Goal: Task Accomplishment & Management: Complete application form

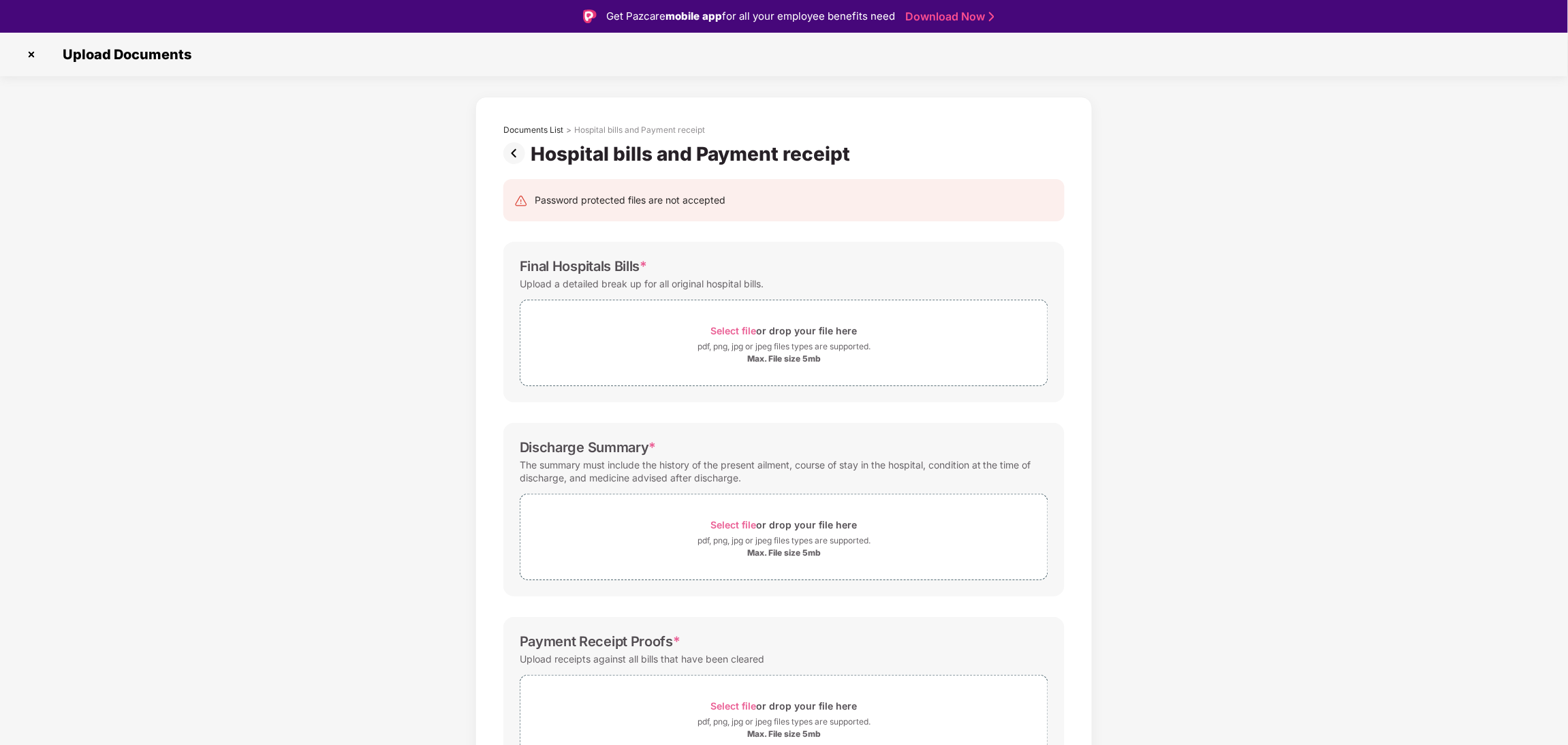
scroll to position [83, 0]
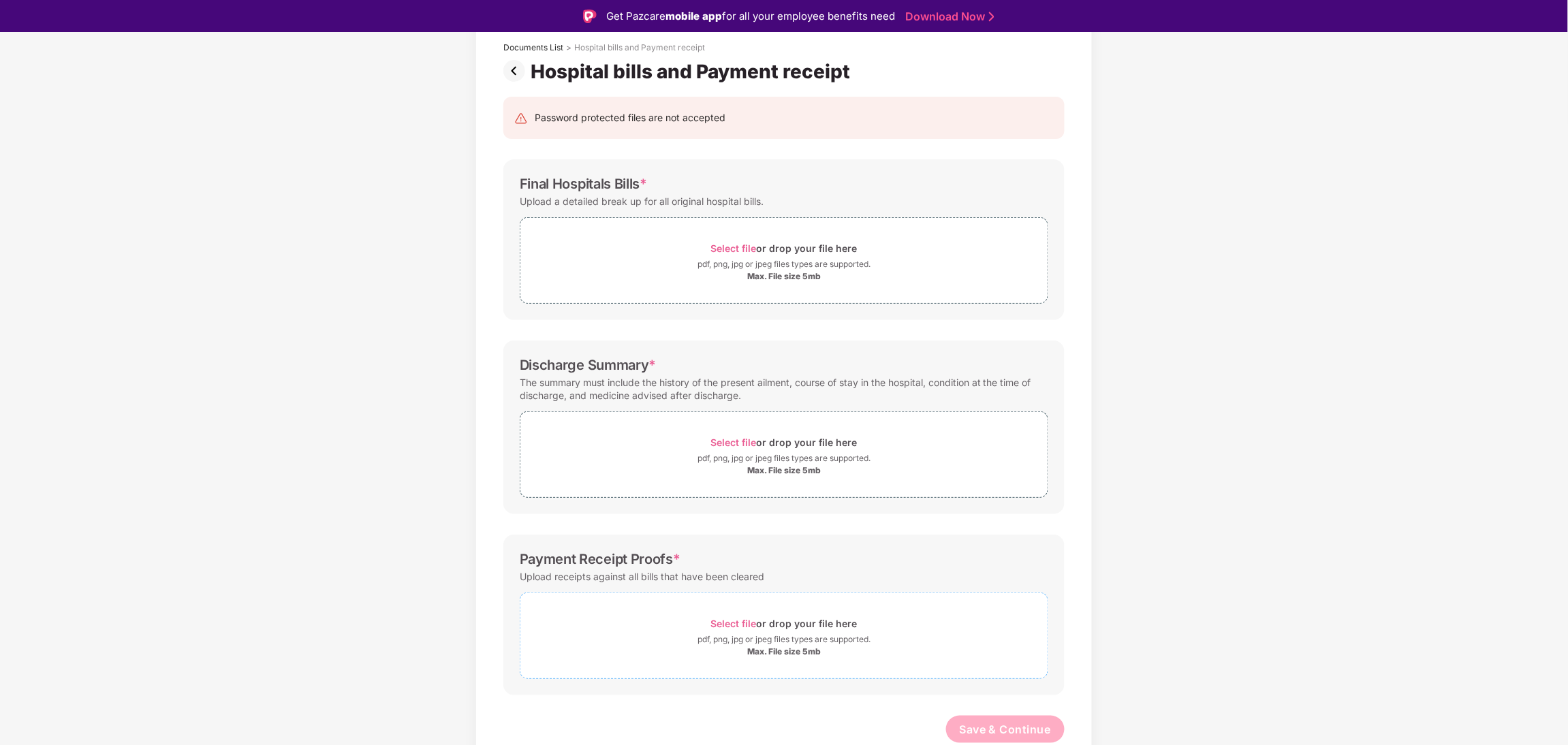
click at [765, 650] on div "Max. File size 5mb" at bounding box center [784, 651] width 74 height 11
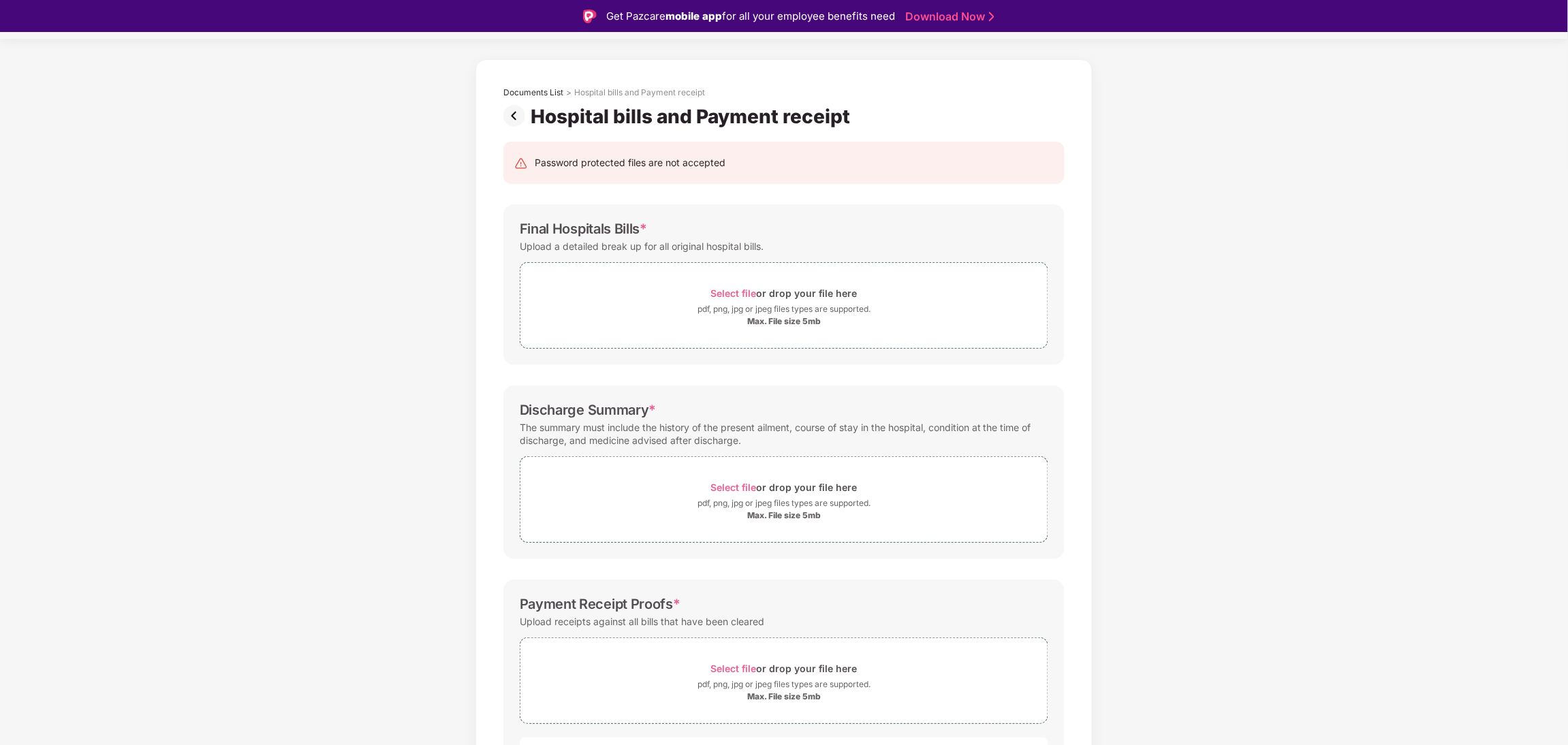
scroll to position [25, 0]
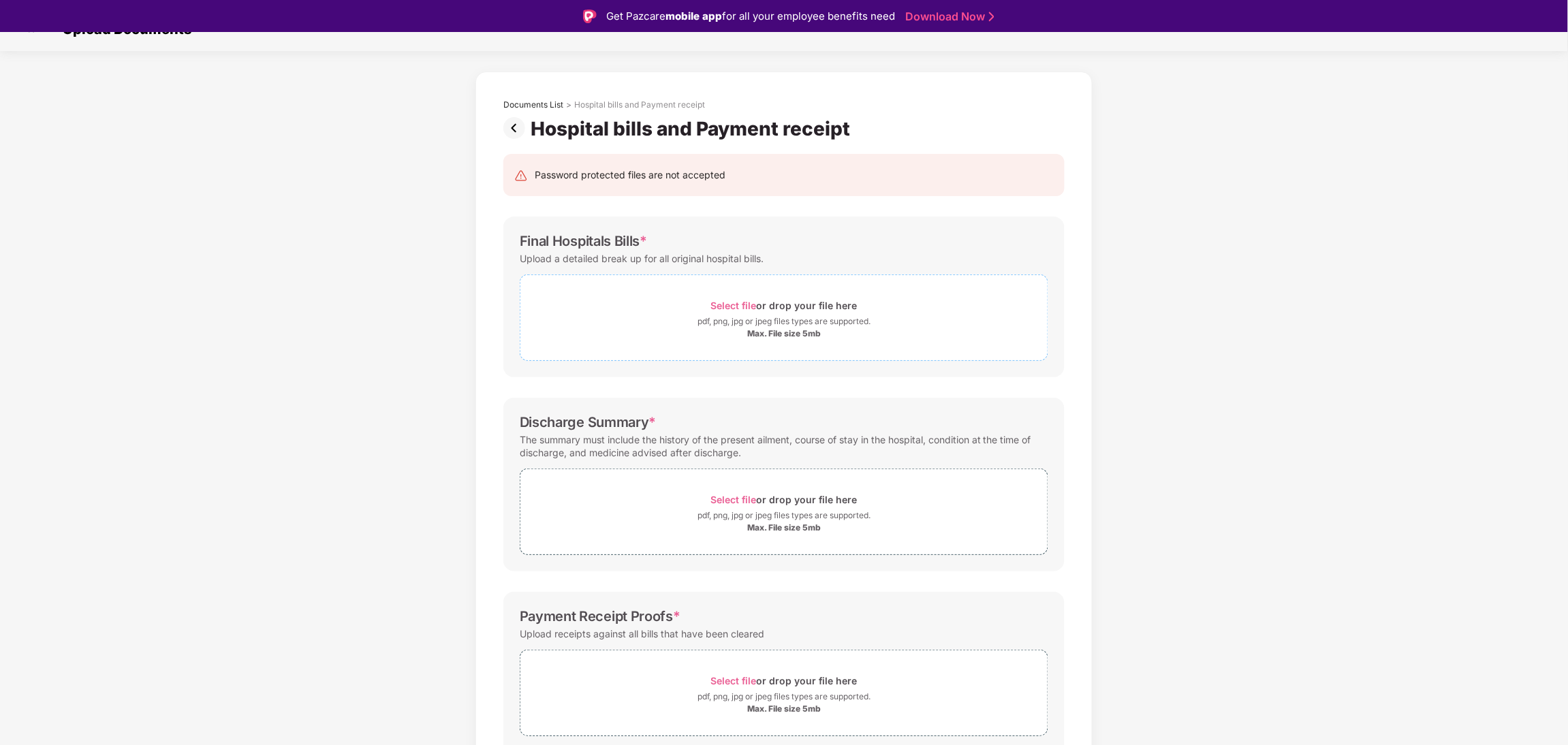
click at [791, 328] on div "Max. File size 5mb" at bounding box center [784, 333] width 74 height 11
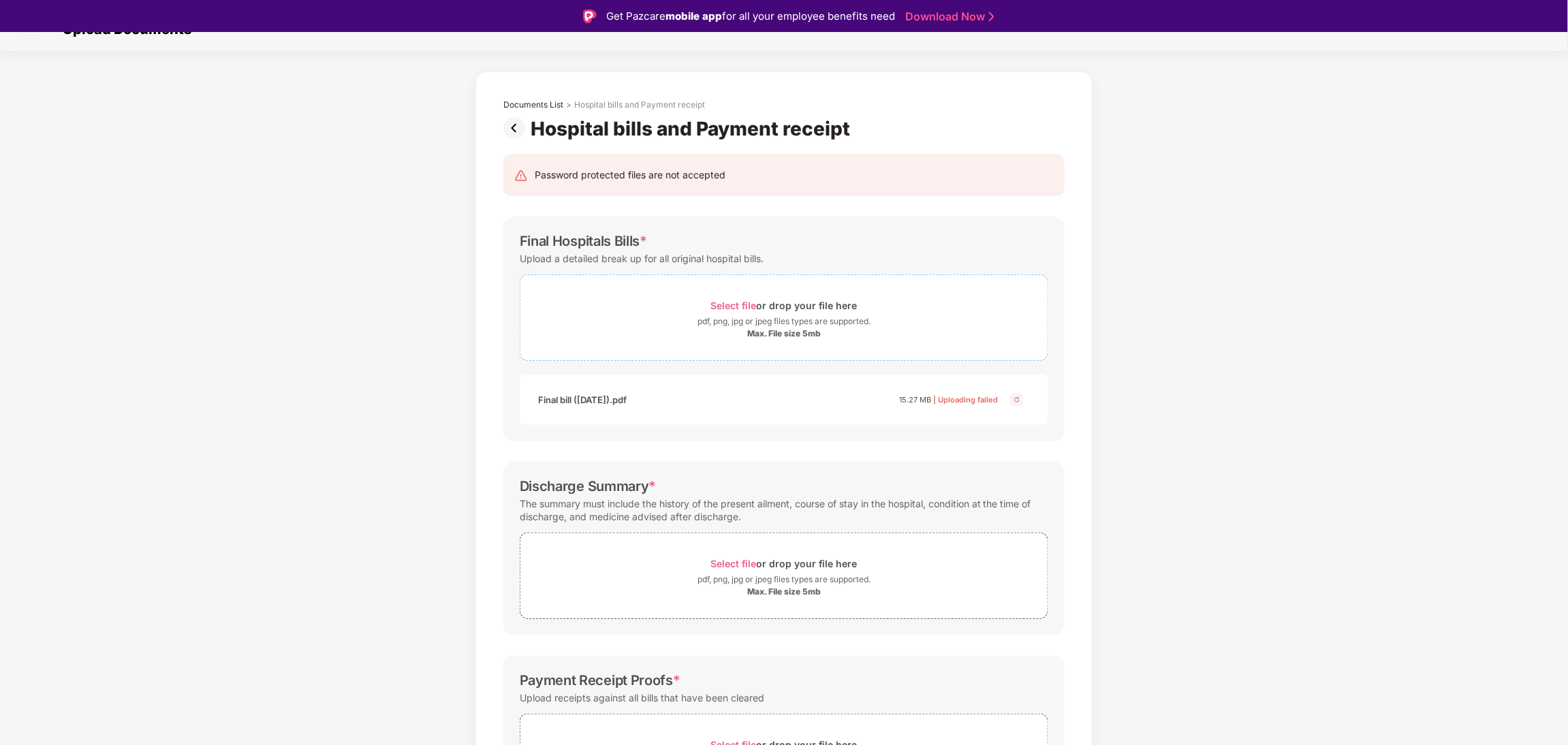
click at [820, 317] on div "pdf, png, jpg or jpeg files types are supported." at bounding box center [784, 322] width 173 height 14
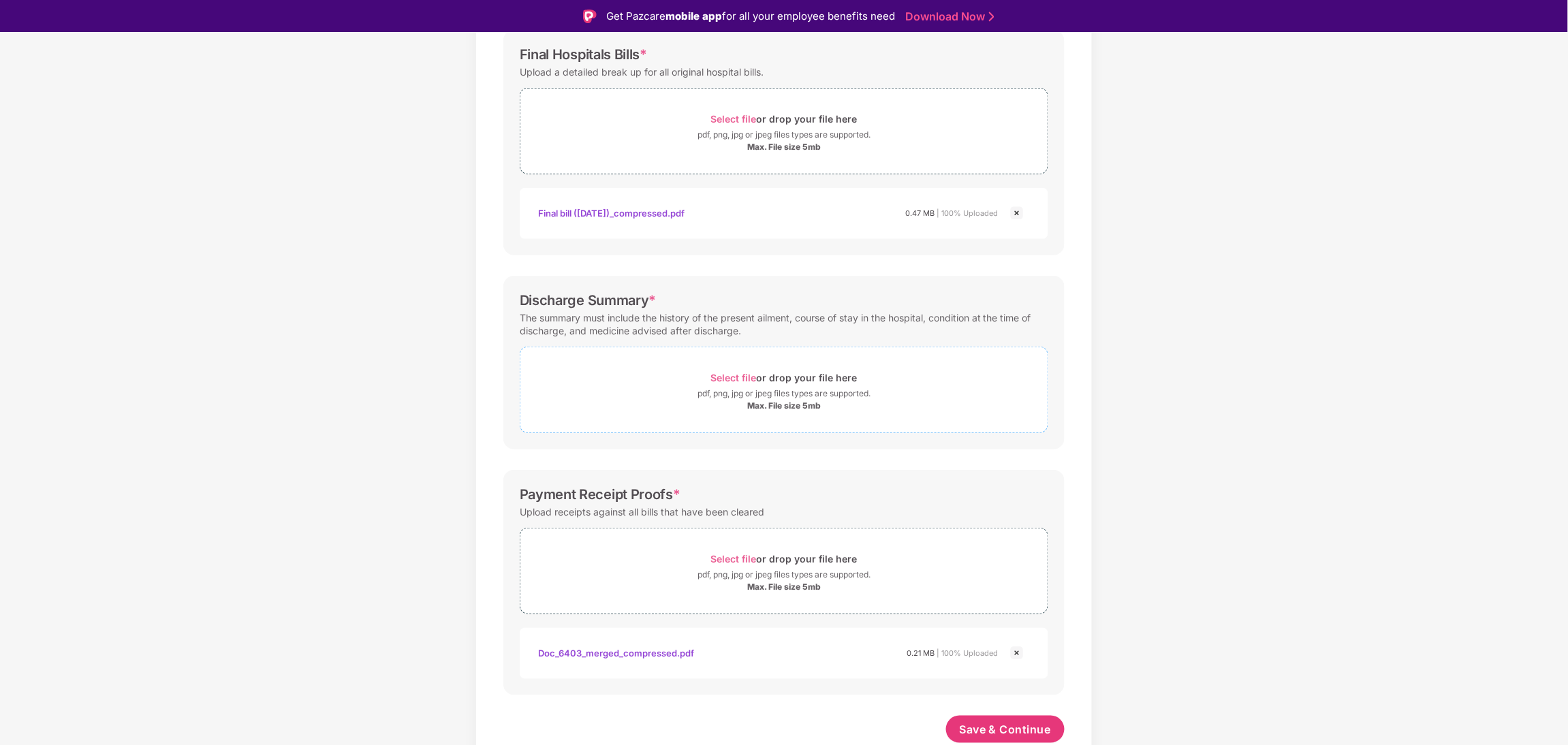
click at [825, 375] on div "Select file or drop your file here" at bounding box center [784, 377] width 146 height 18
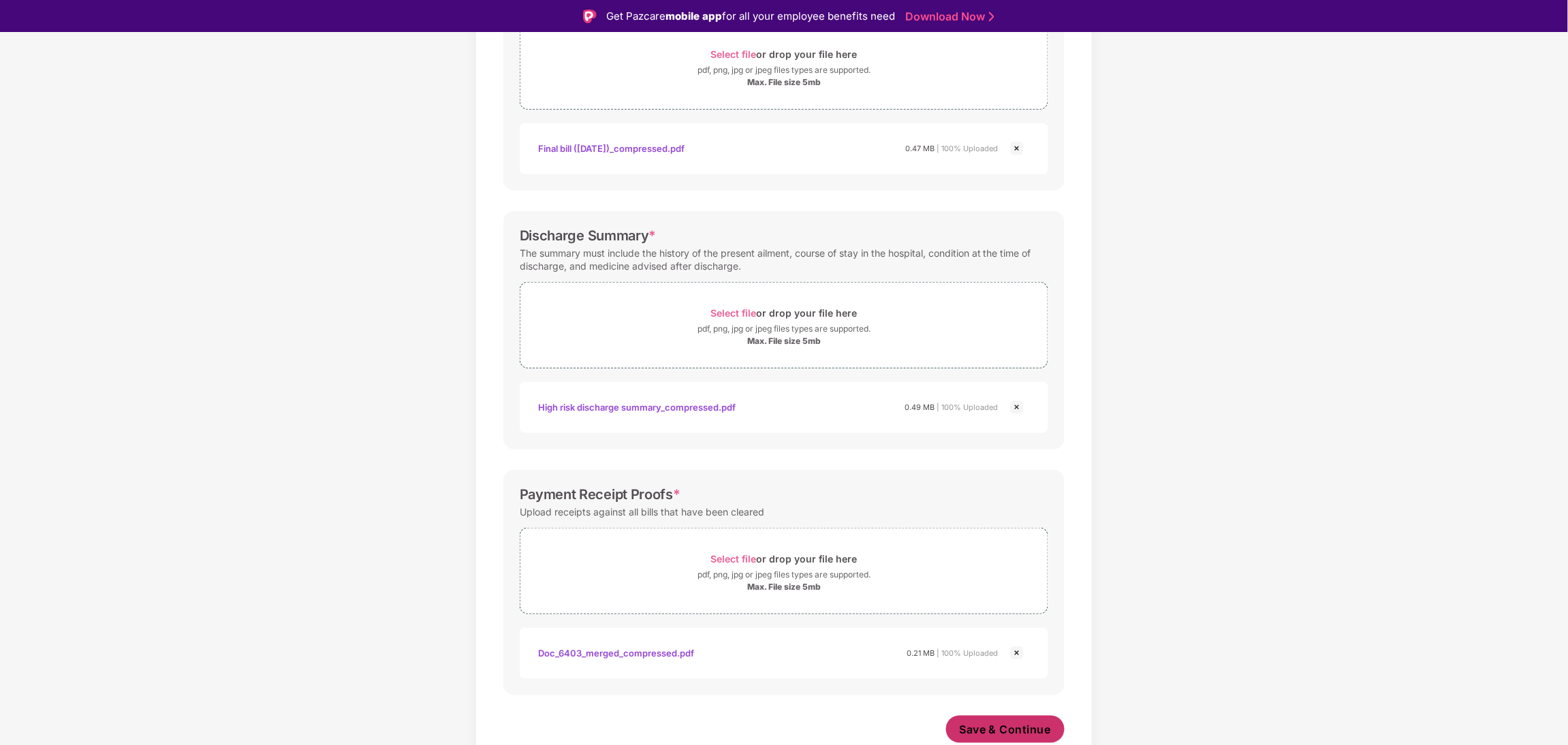
scroll to position [276, 0]
click at [1015, 720] on button "Save & Continue" at bounding box center [1005, 729] width 119 height 27
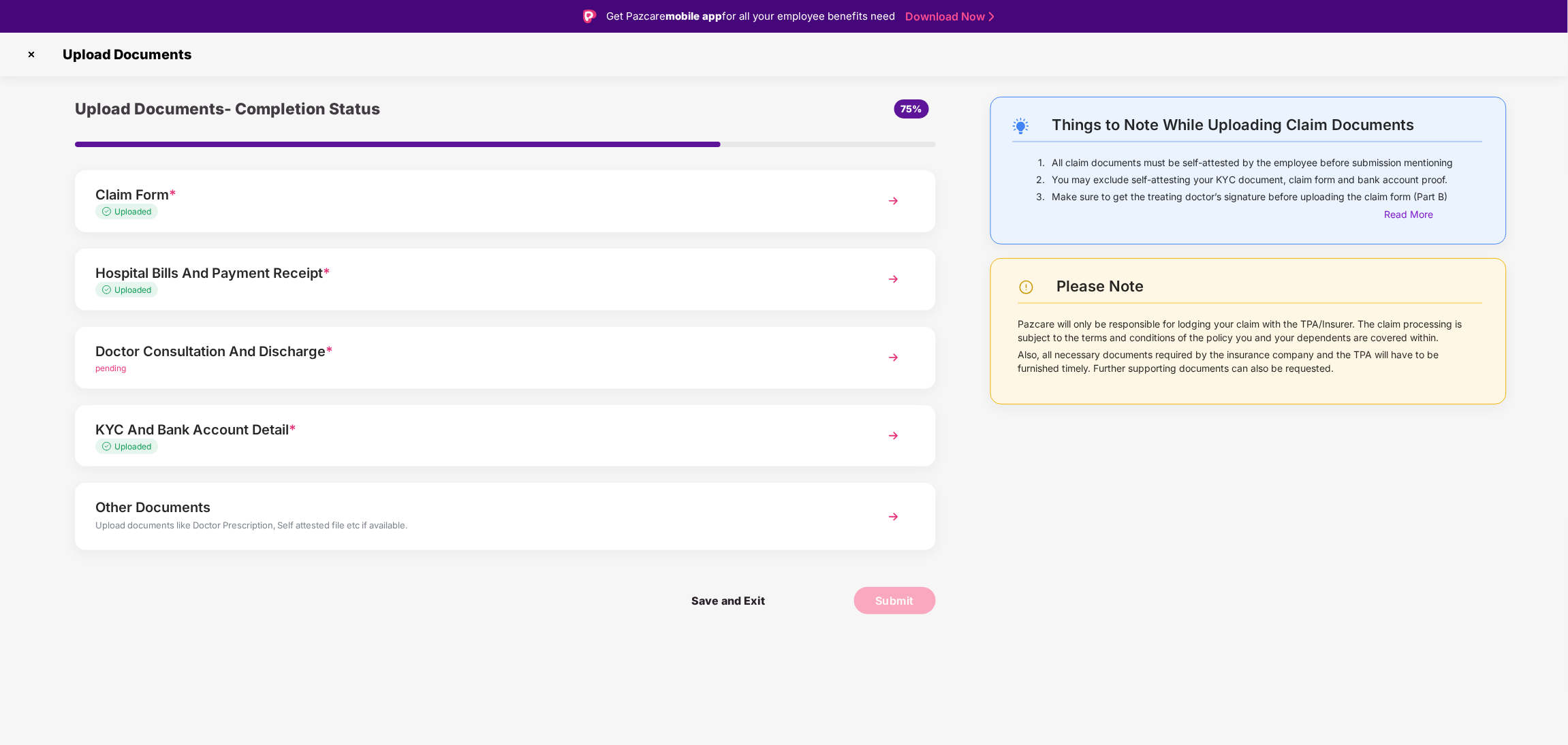
click at [447, 357] on div "Doctor Consultation And Discharge *" at bounding box center [470, 351] width 751 height 21
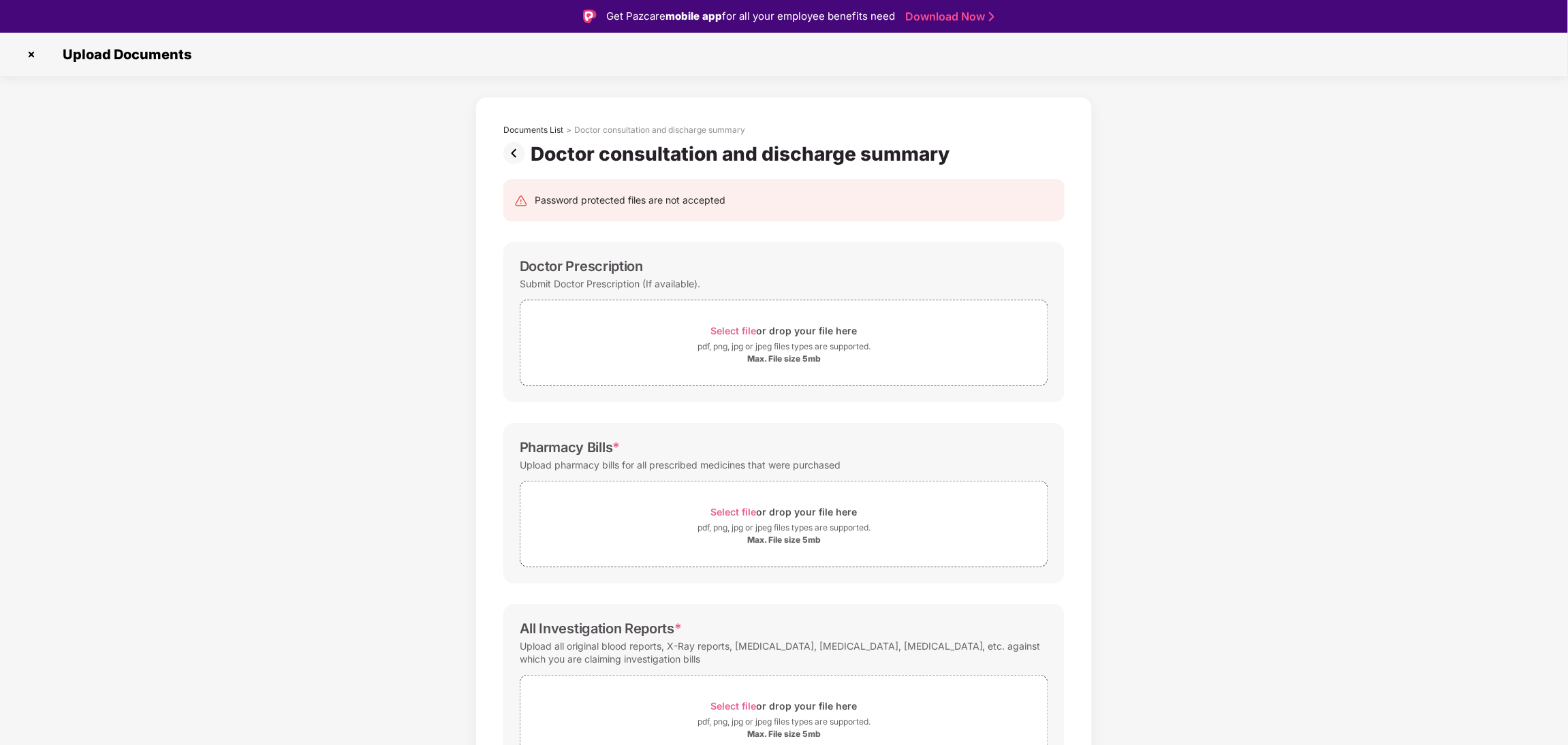
scroll to position [83, 0]
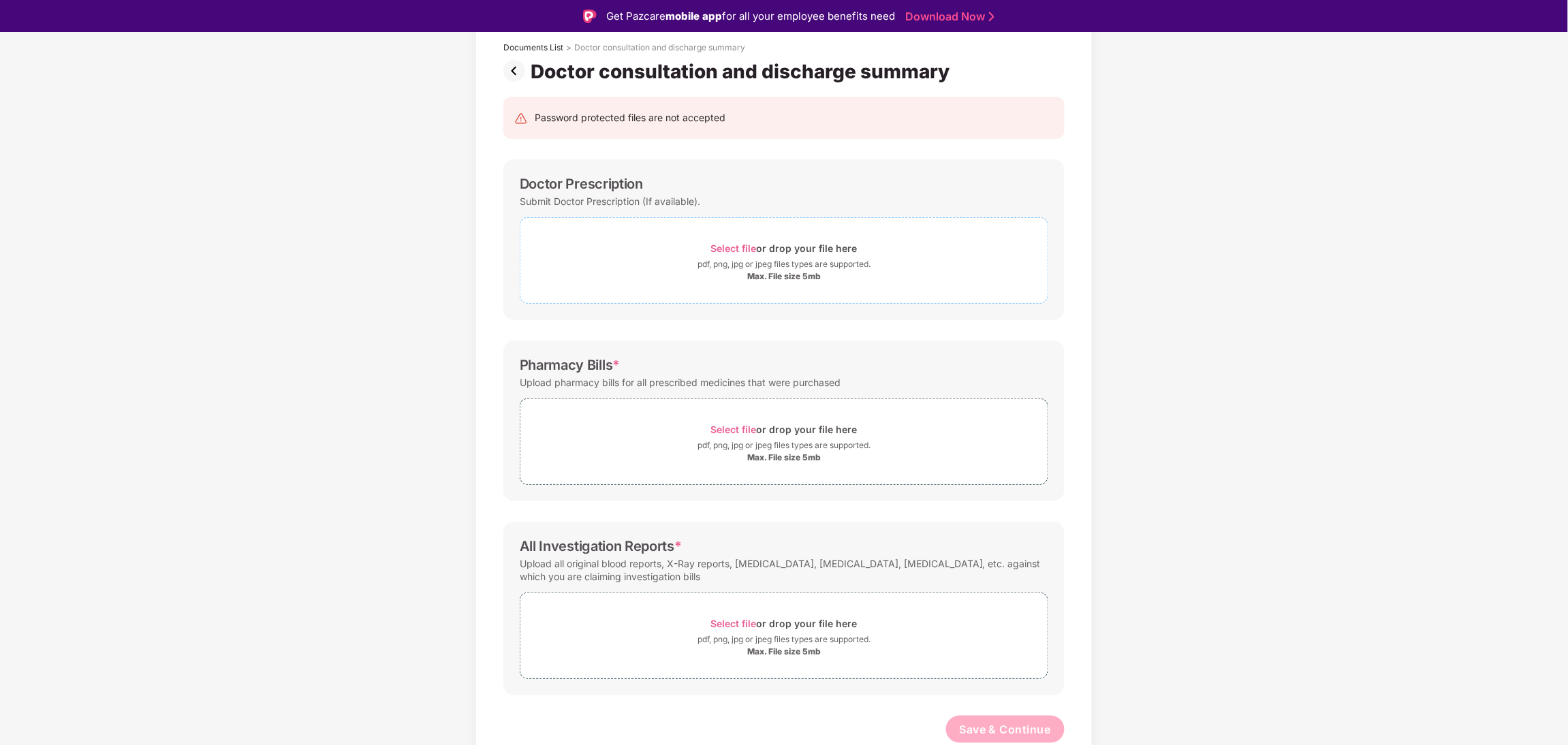
click at [700, 246] on div "Select file or drop your file here" at bounding box center [784, 248] width 527 height 18
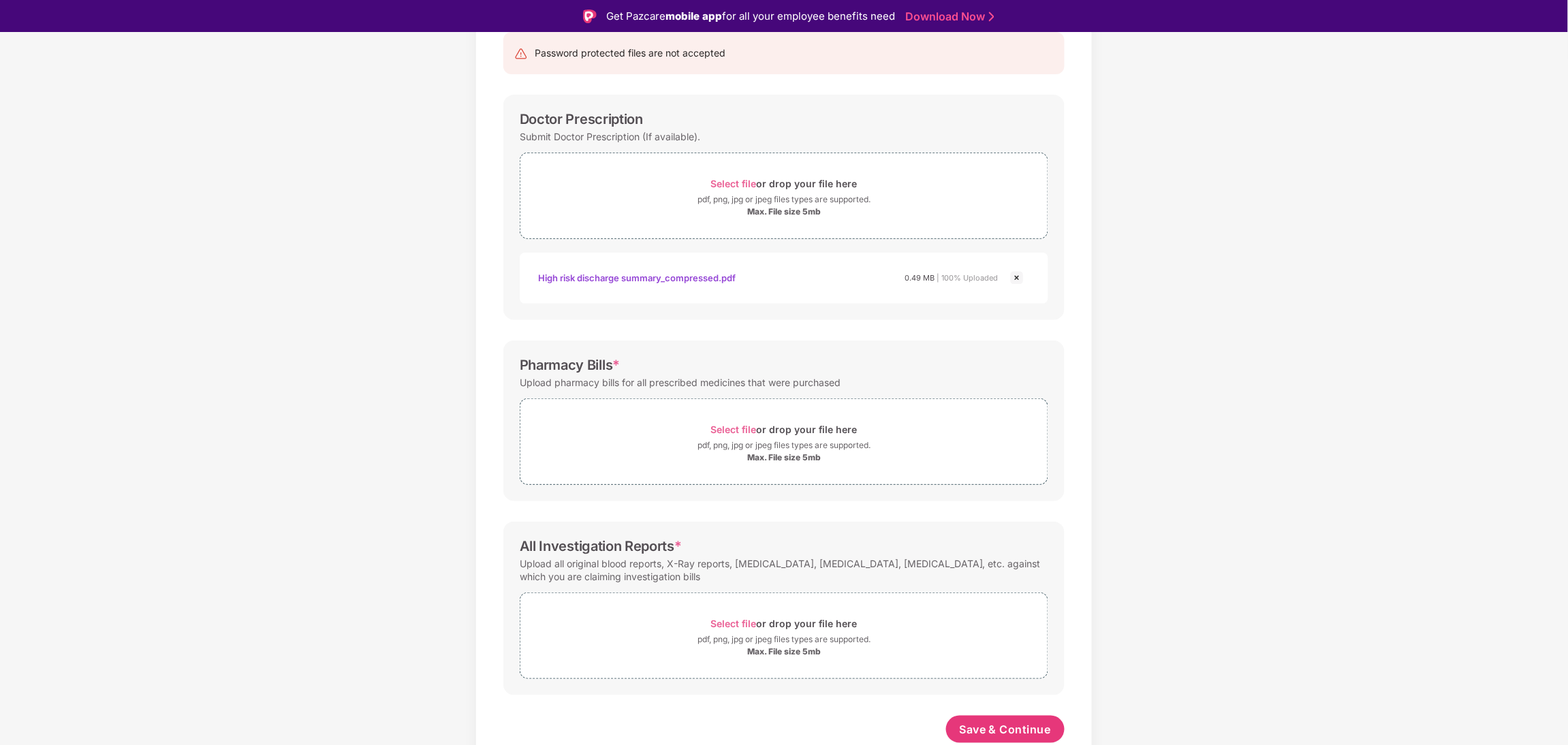
scroll to position [148, 0]
click at [962, 406] on div "Select file or drop your file here pdf, png, jpg or jpeg files types are suppor…" at bounding box center [783, 441] width 528 height 86
click at [786, 466] on span "Select file or drop your file here pdf, png, jpg or jpeg files types are suppor…" at bounding box center [784, 441] width 527 height 65
click at [879, 414] on span "Select file or drop your file here pdf, png, jpg or jpeg files types are suppor…" at bounding box center [784, 441] width 527 height 65
click at [753, 441] on div "pdf, png, jpg or jpeg files types are supported." at bounding box center [784, 446] width 173 height 14
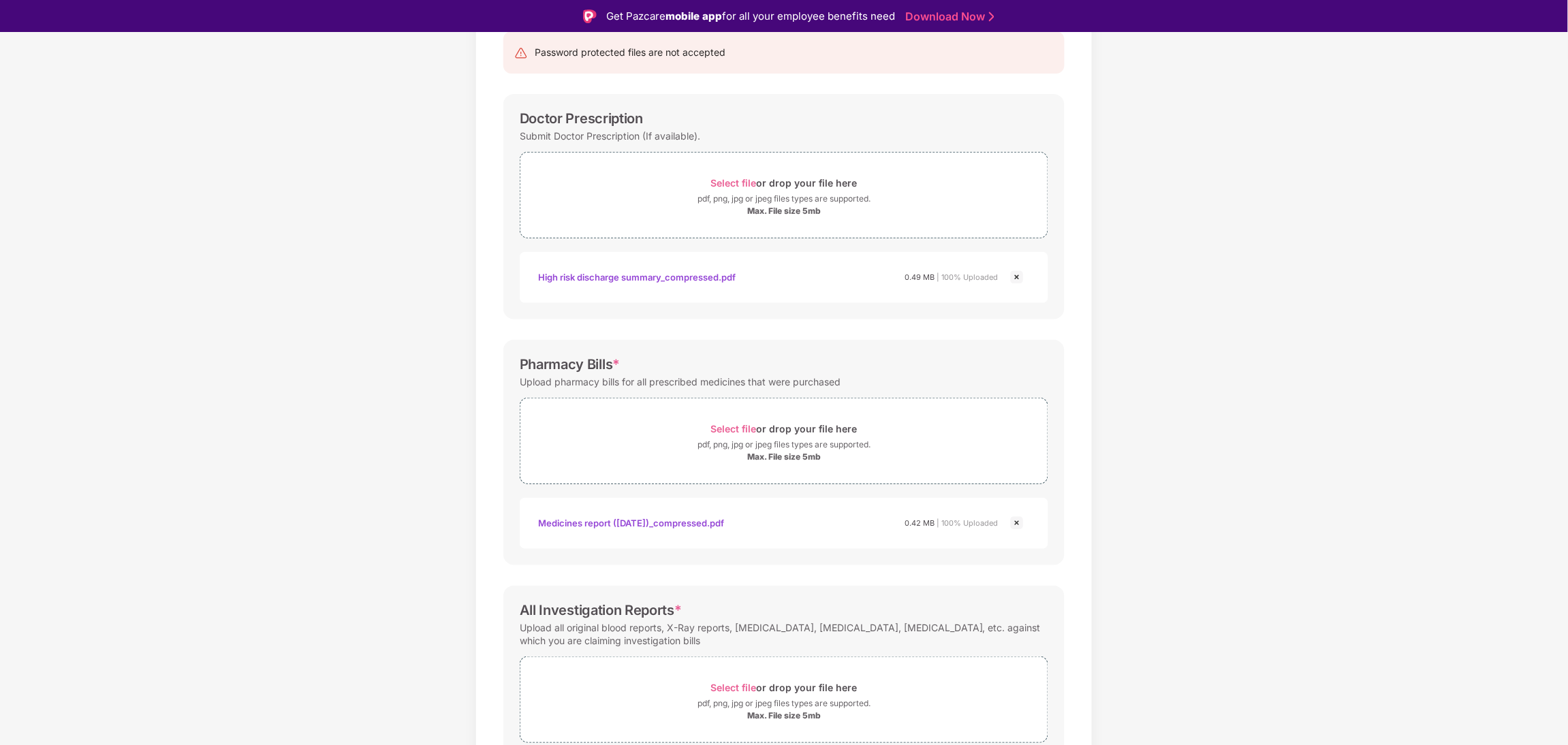
scroll to position [212, 0]
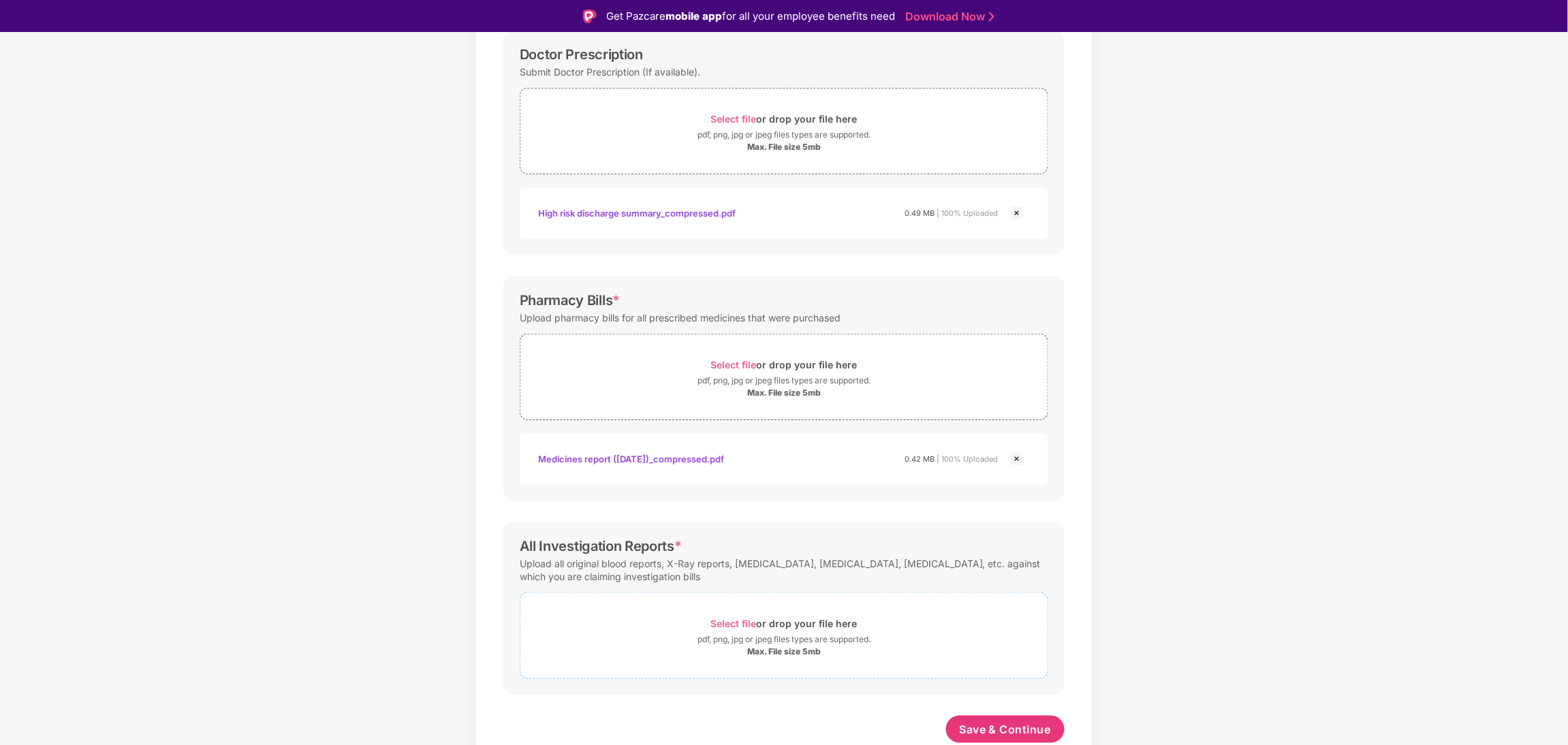
click at [760, 625] on div "Select file or drop your file here" at bounding box center [784, 623] width 146 height 18
click at [831, 627] on div "Select file or drop your file here" at bounding box center [784, 623] width 146 height 18
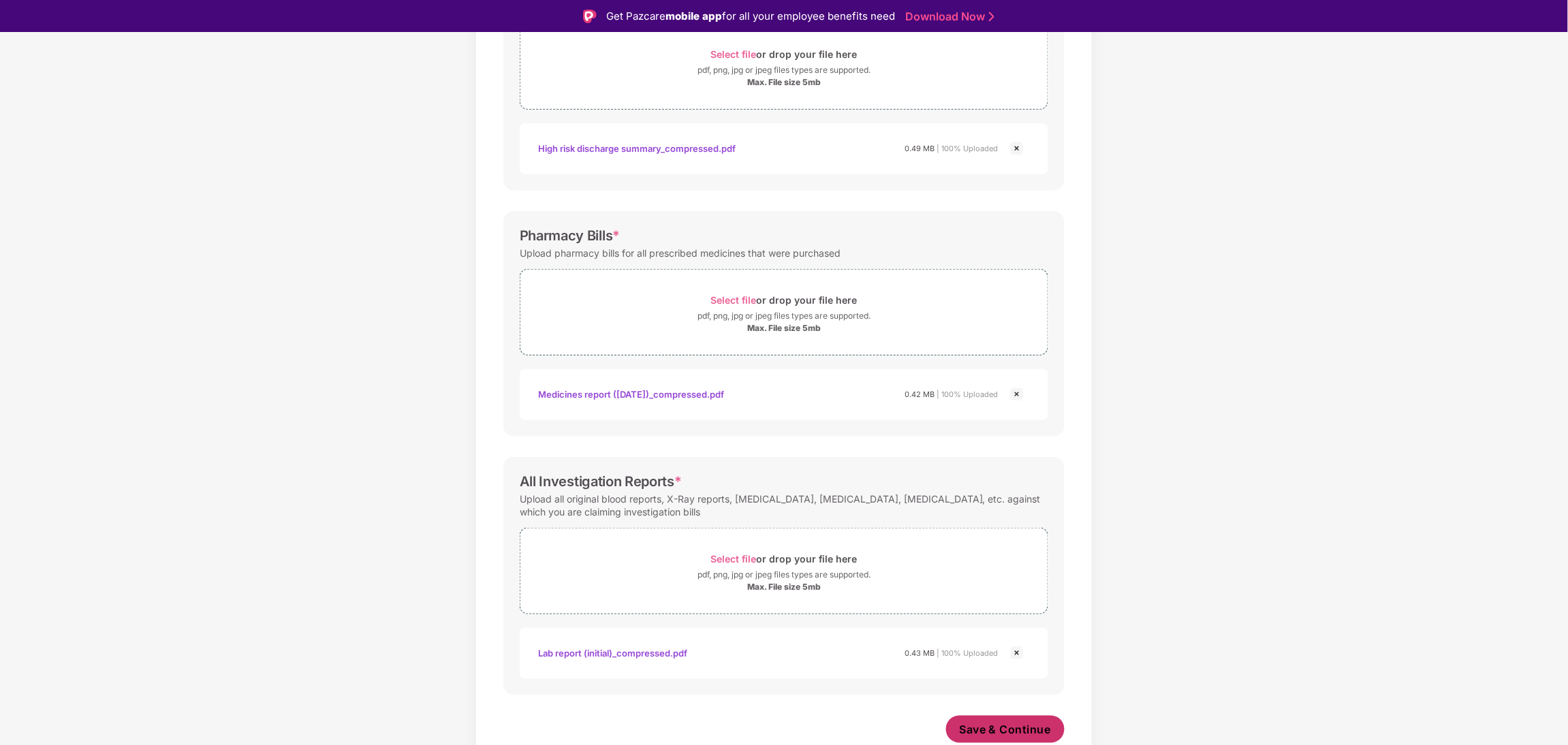
scroll to position [276, 0]
click at [996, 722] on span "Save & Continue" at bounding box center [1005, 729] width 92 height 15
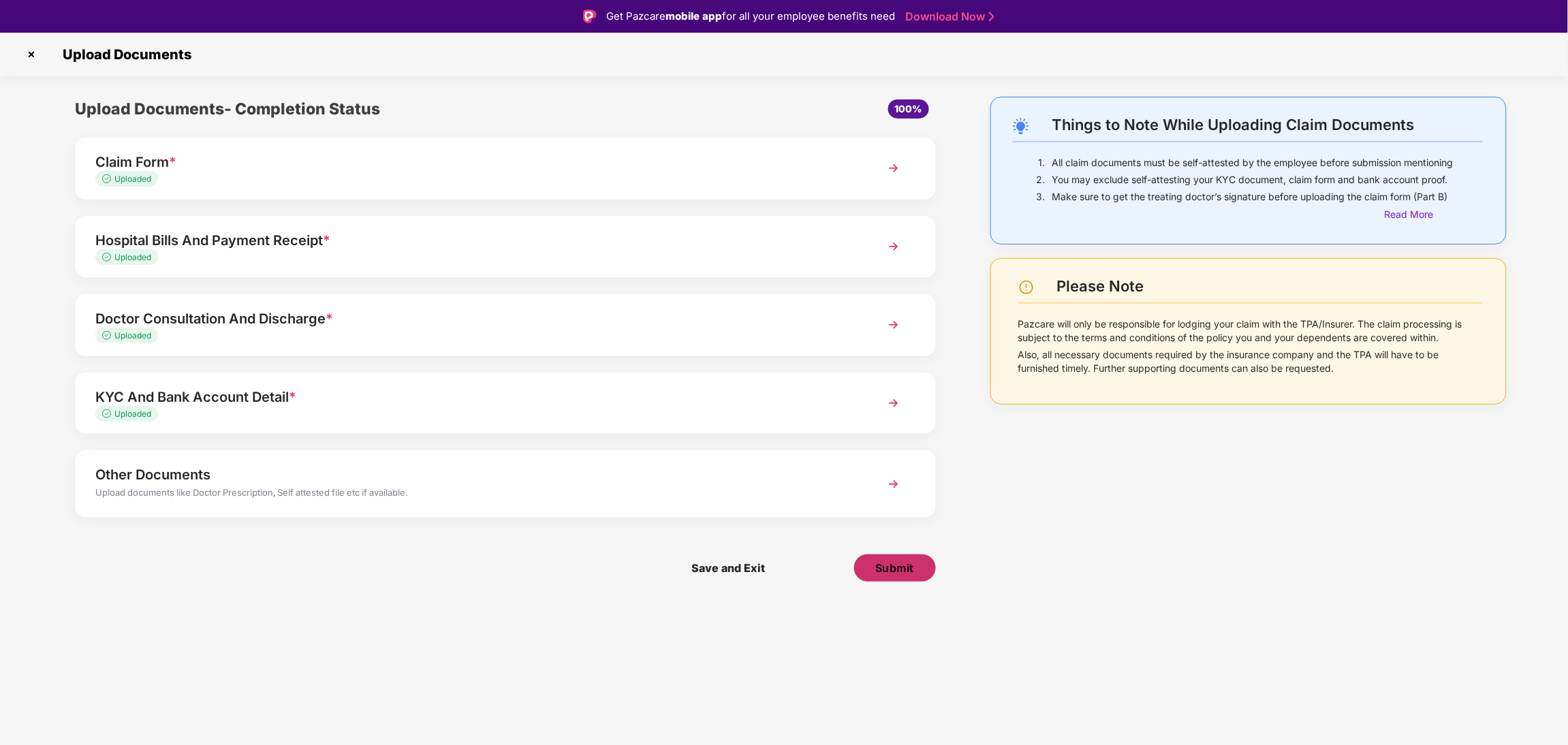
click at [890, 580] on button "Submit" at bounding box center [894, 568] width 81 height 27
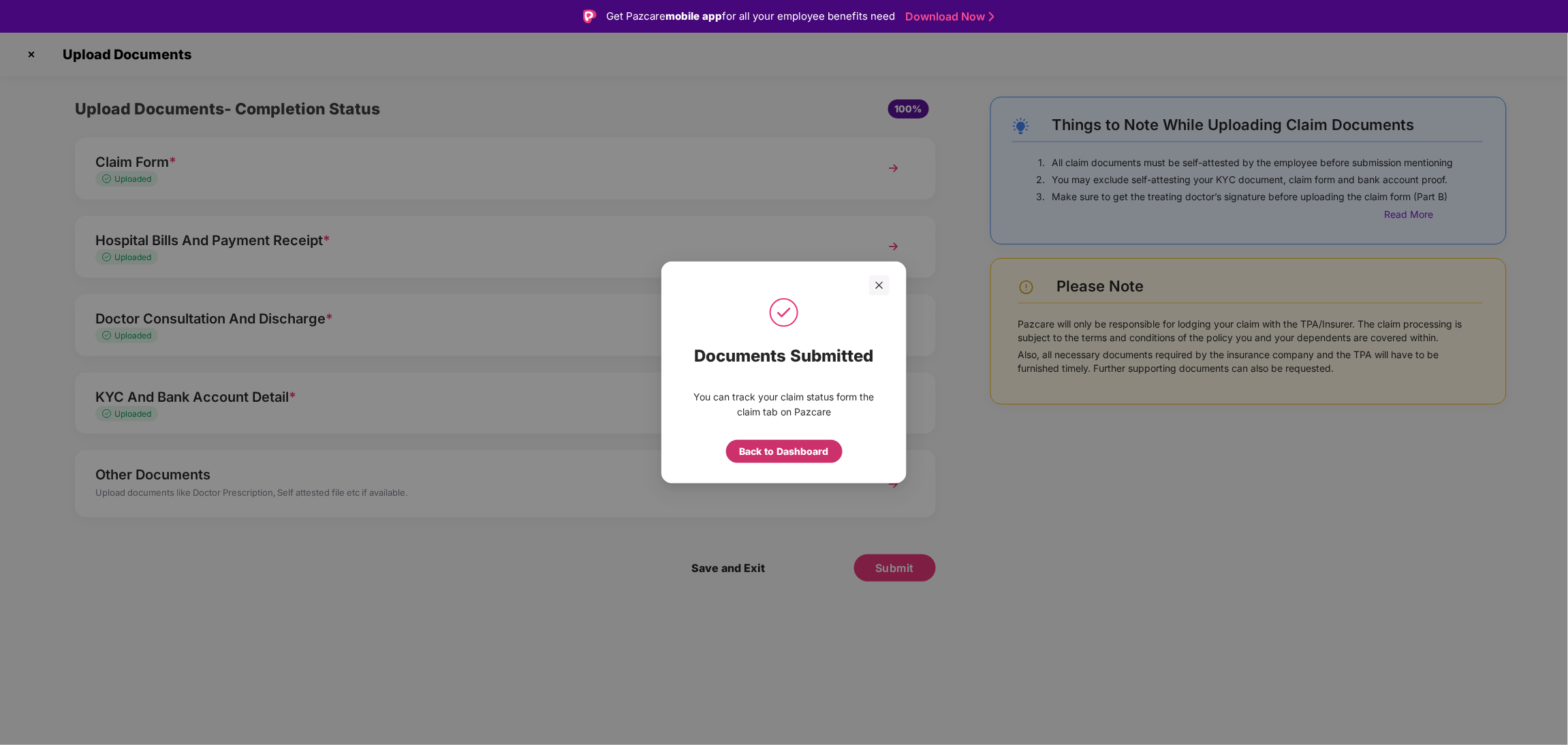
click at [808, 450] on div "Back to Dashboard" at bounding box center [784, 450] width 89 height 15
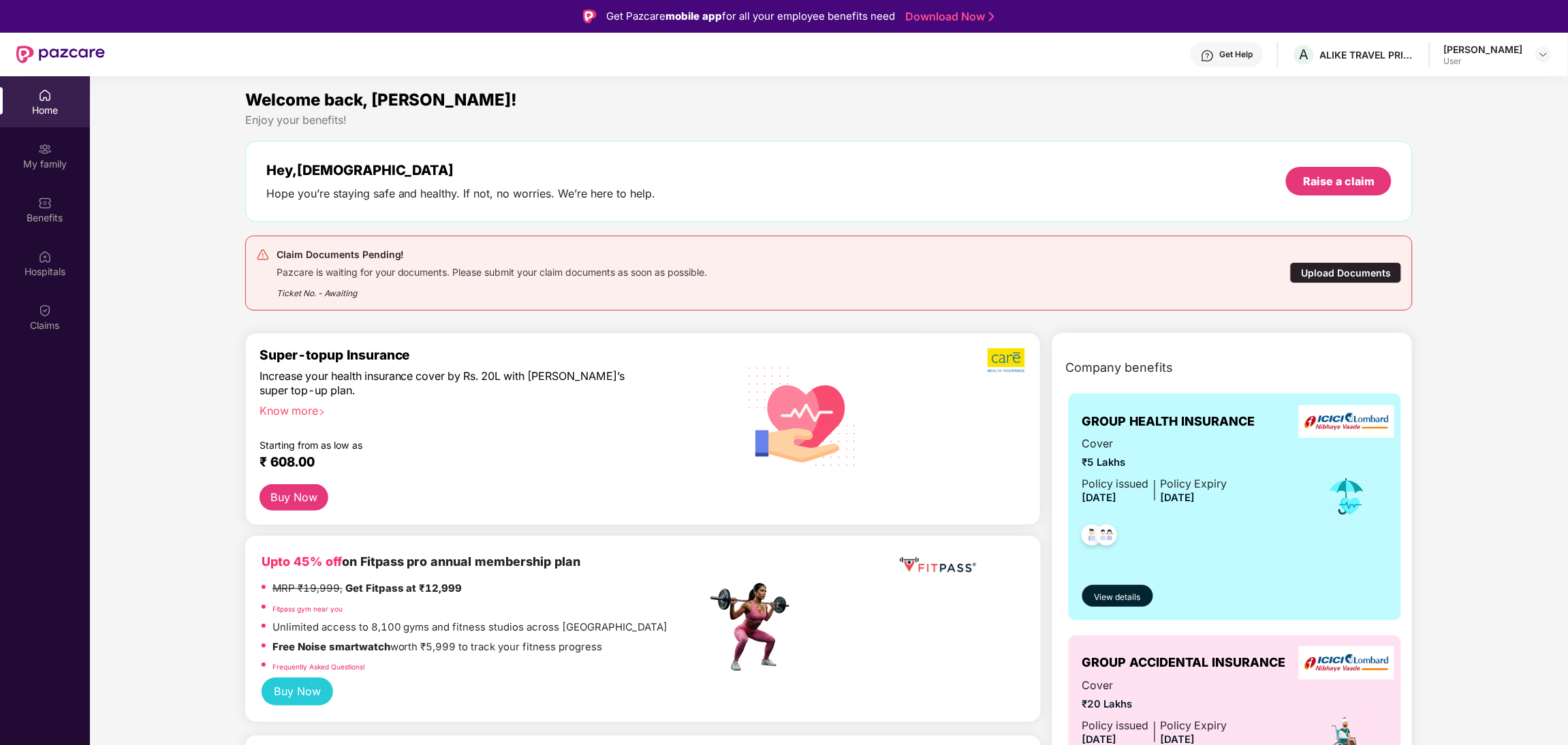
click at [1340, 271] on div "Upload Documents" at bounding box center [1345, 273] width 111 height 21
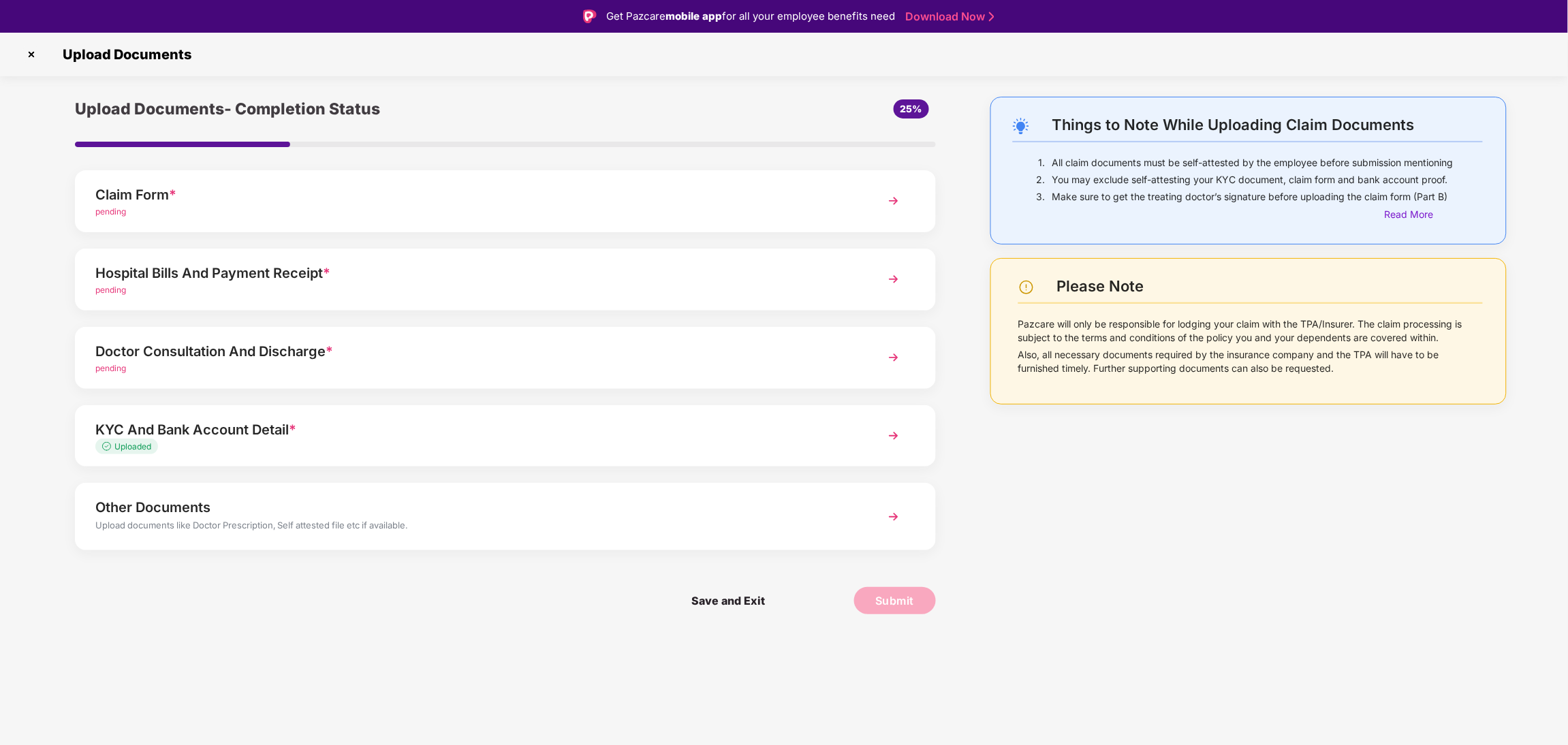
click at [513, 184] on div "Claim Form *" at bounding box center [470, 195] width 751 height 21
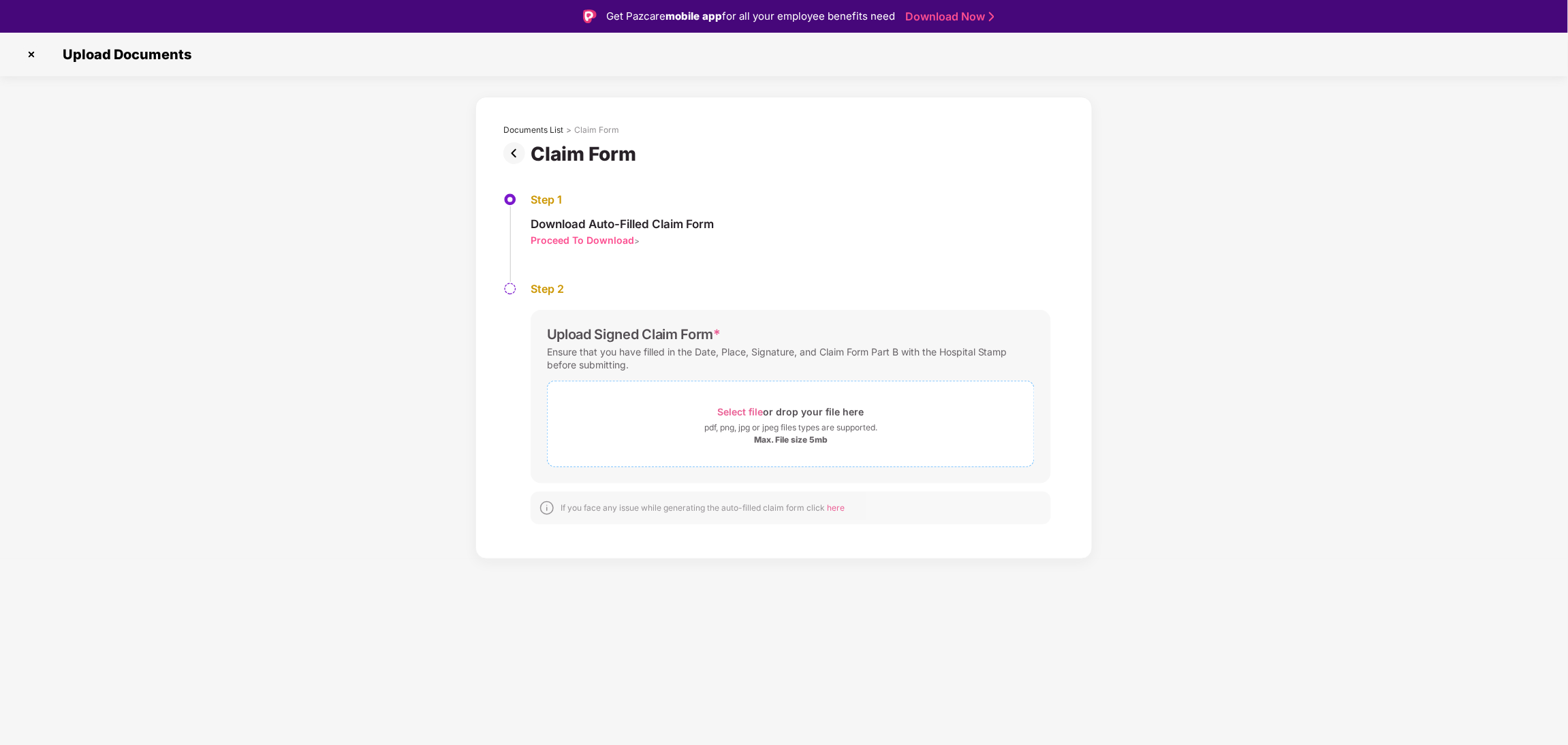
click at [748, 424] on div "pdf, png, jpg or jpeg files types are supported." at bounding box center [791, 427] width 173 height 14
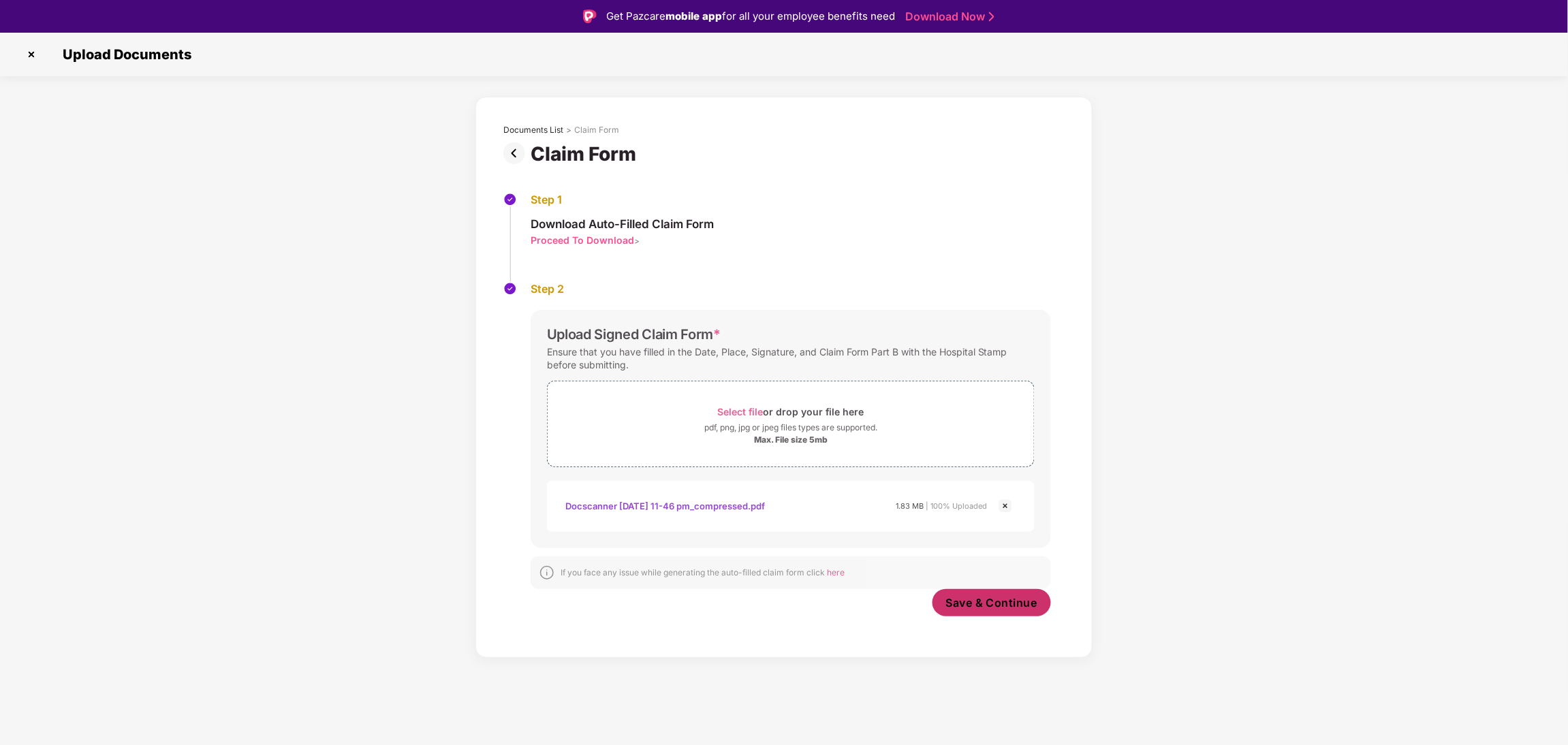
click at [1017, 612] on button "Save & Continue" at bounding box center [991, 603] width 119 height 27
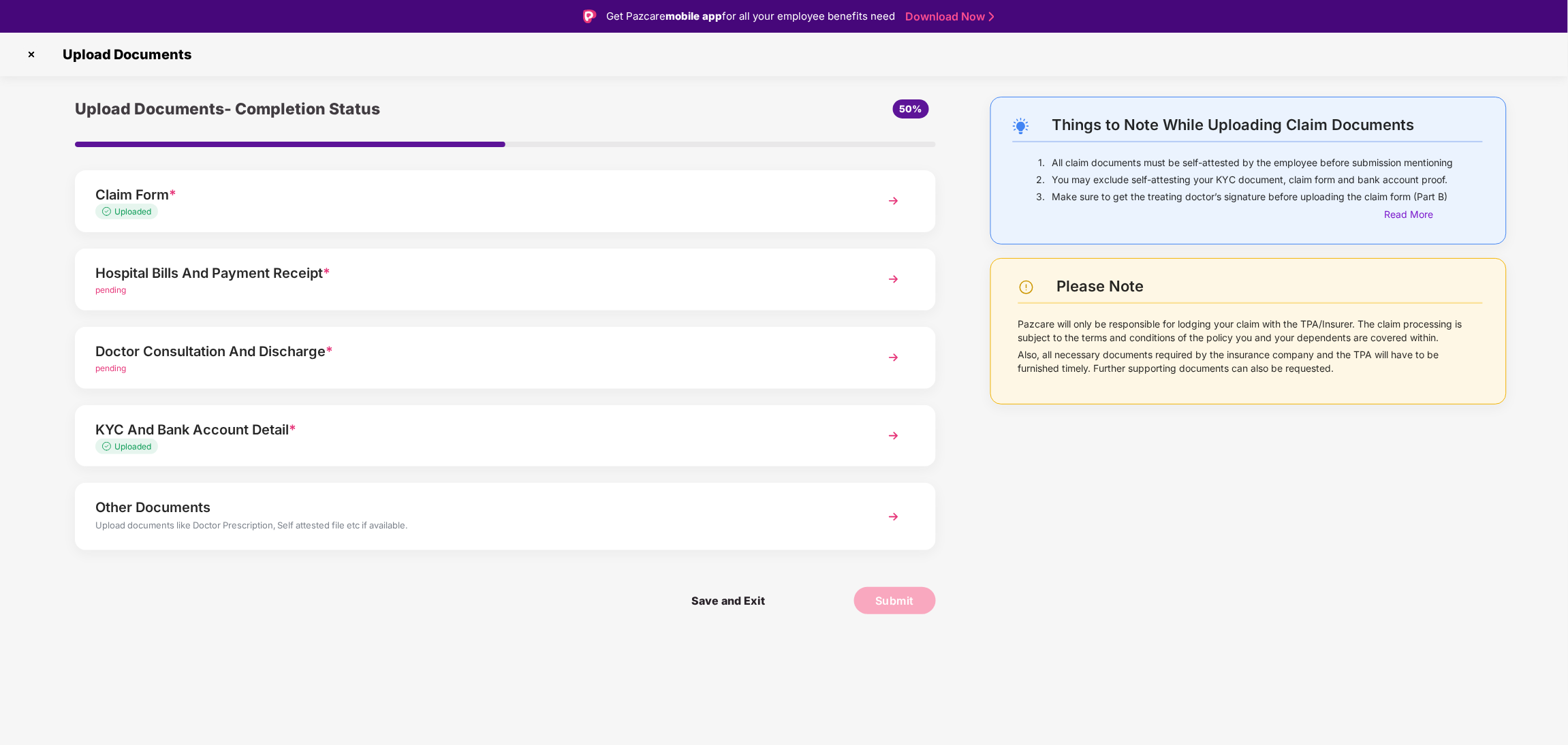
click at [606, 301] on div "Hospital Bills And Payment Receipt * pending" at bounding box center [505, 280] width 861 height 62
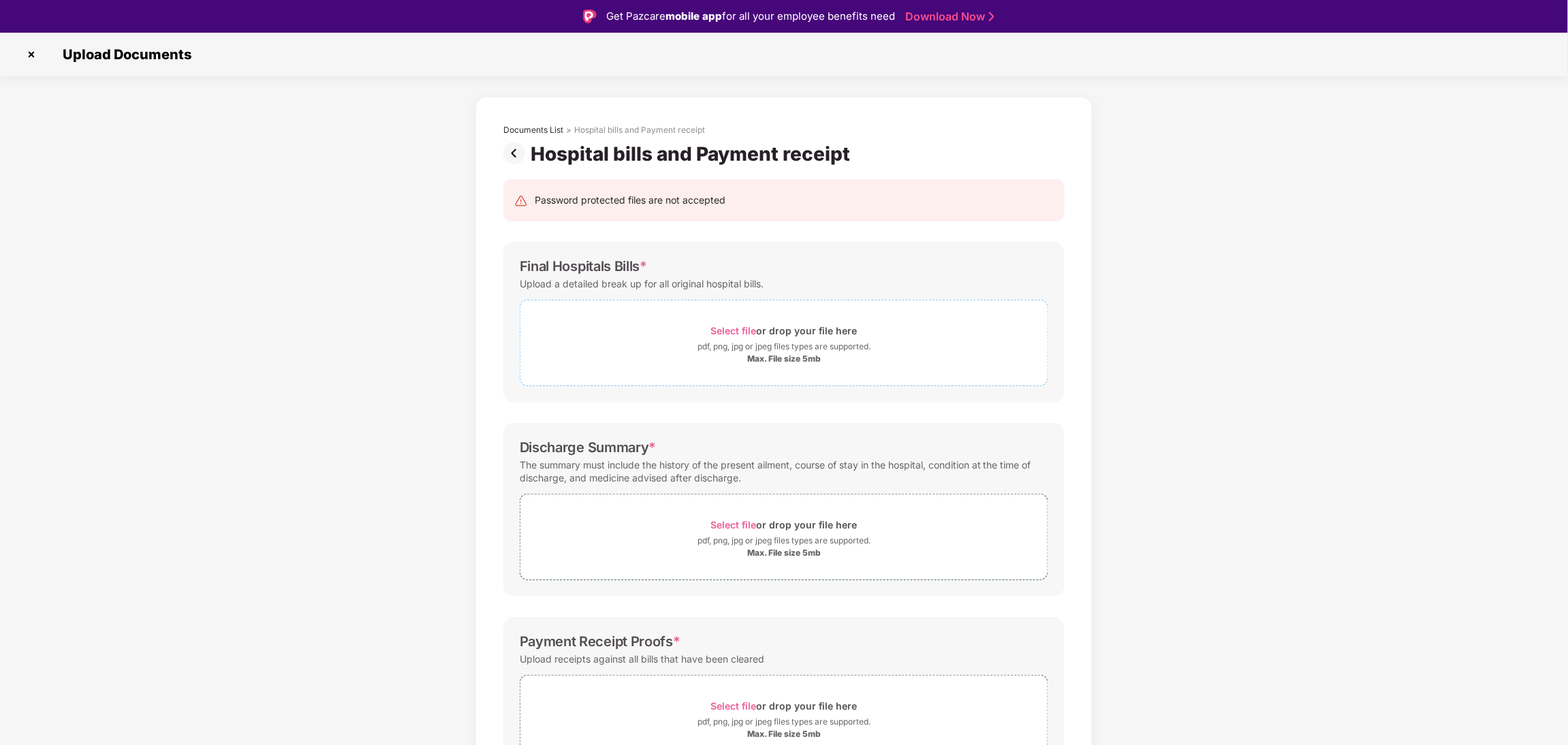
click at [807, 350] on div "pdf, png, jpg or jpeg files types are supported." at bounding box center [784, 347] width 173 height 14
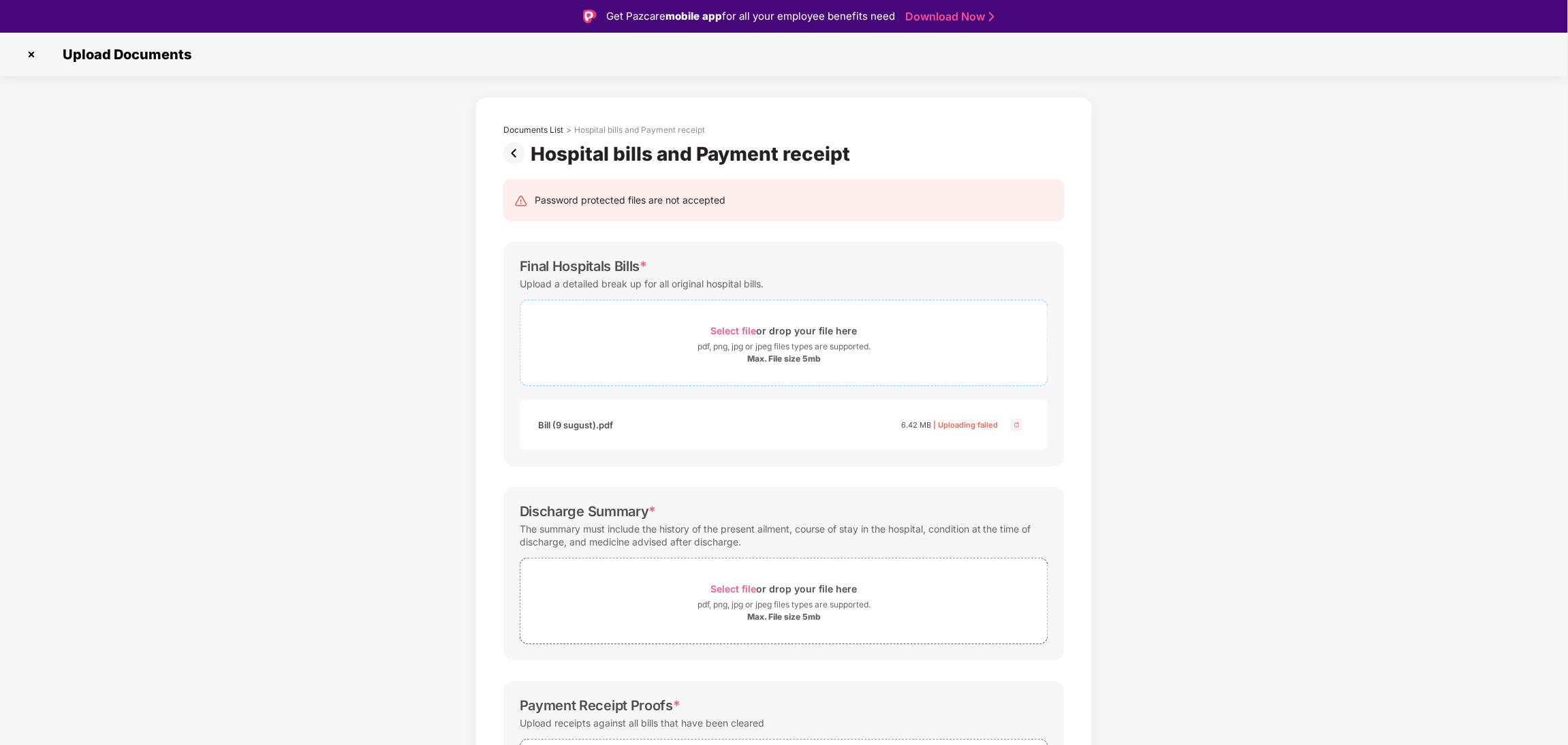
click at [854, 351] on div "pdf, png, jpg or jpeg files types are supported." at bounding box center [784, 347] width 173 height 14
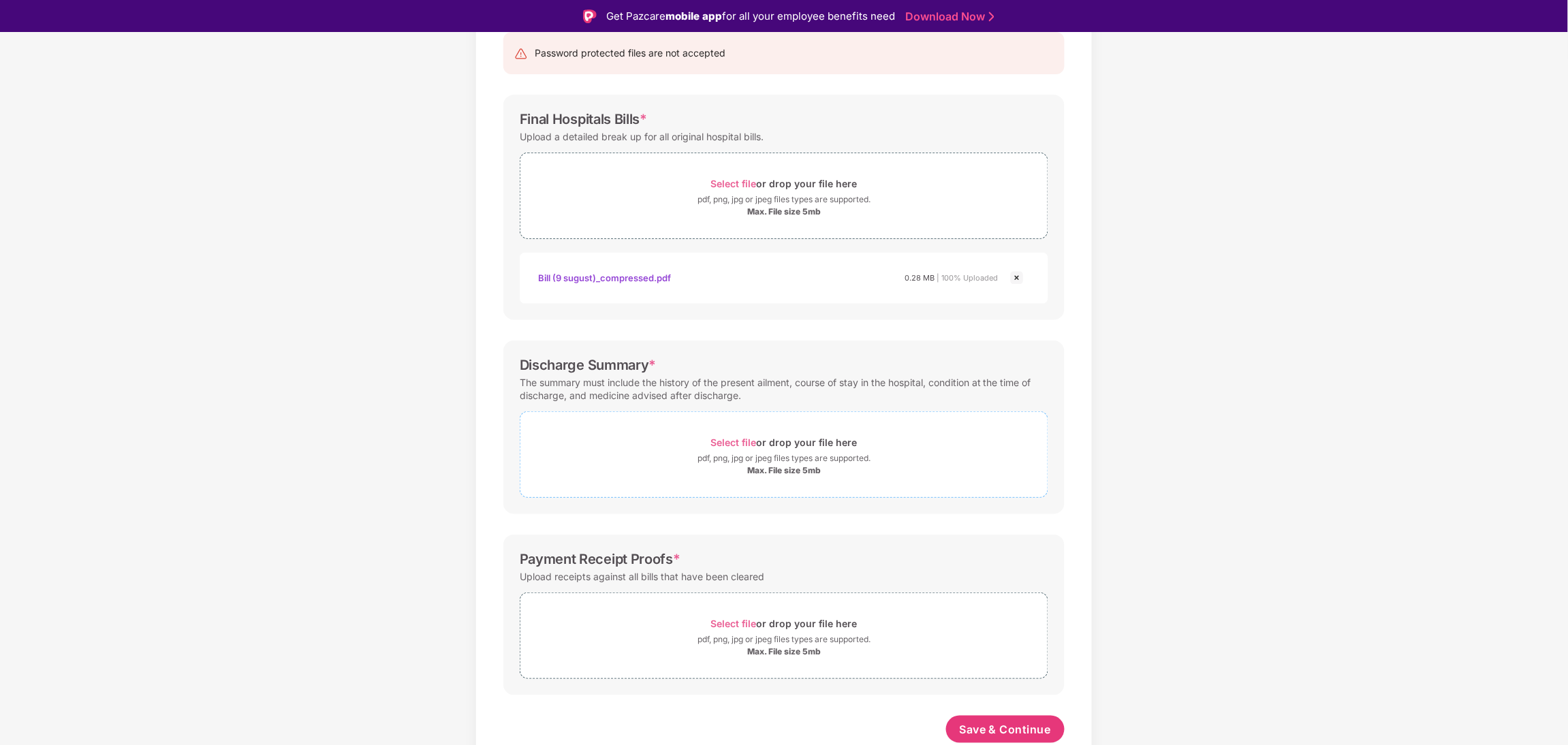
scroll to position [148, 0]
drag, startPoint x: 753, startPoint y: 505, endPoint x: 815, endPoint y: 449, distance: 83.5
click at [815, 449] on div "Discharge Summary * The summary must include the history of the present ailment…" at bounding box center [783, 426] width 561 height 173
click at [815, 449] on div "Select file or drop your file here" at bounding box center [784, 442] width 146 height 18
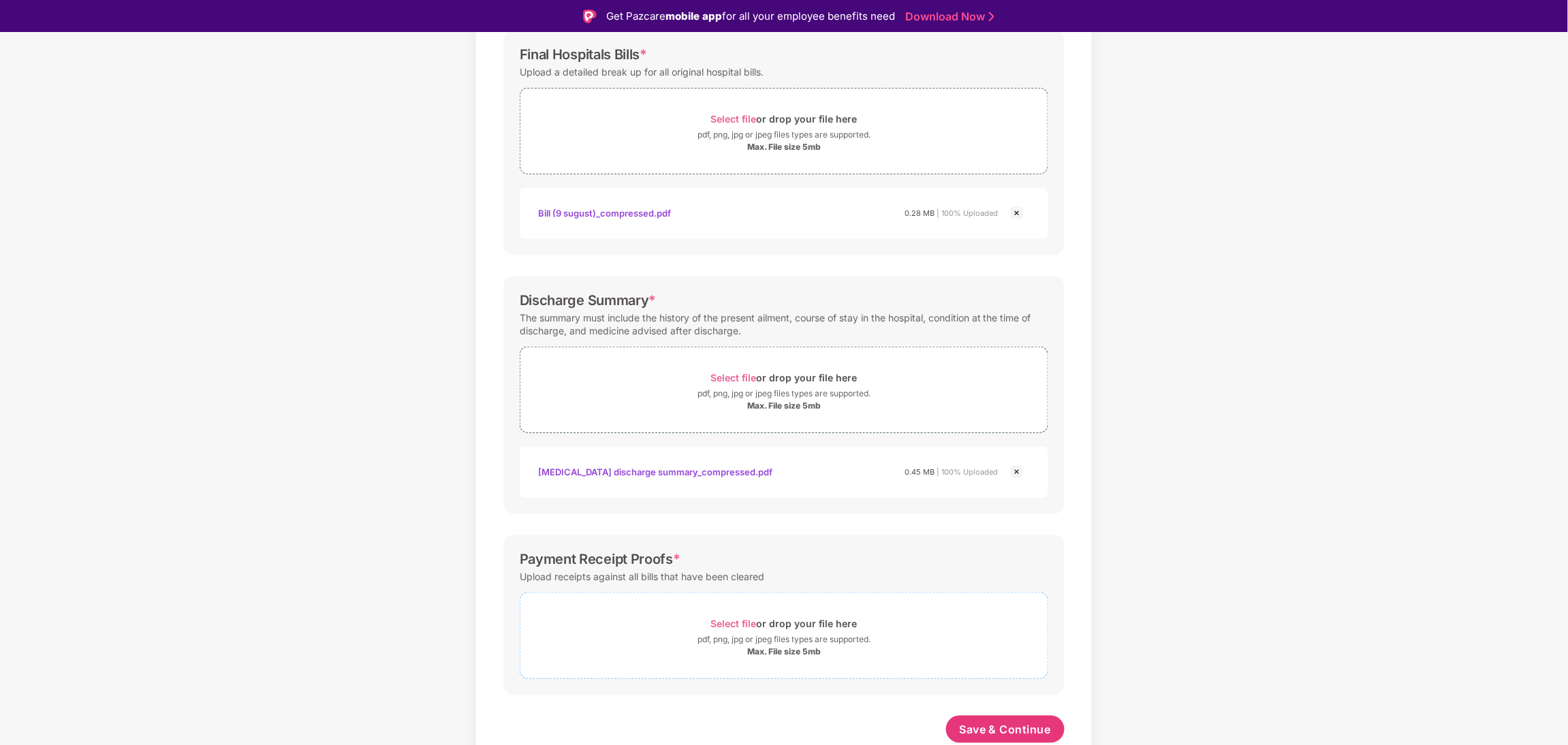
scroll to position [212, 0]
click at [782, 635] on div "pdf, png, jpg or jpeg files types are supported." at bounding box center [784, 639] width 173 height 14
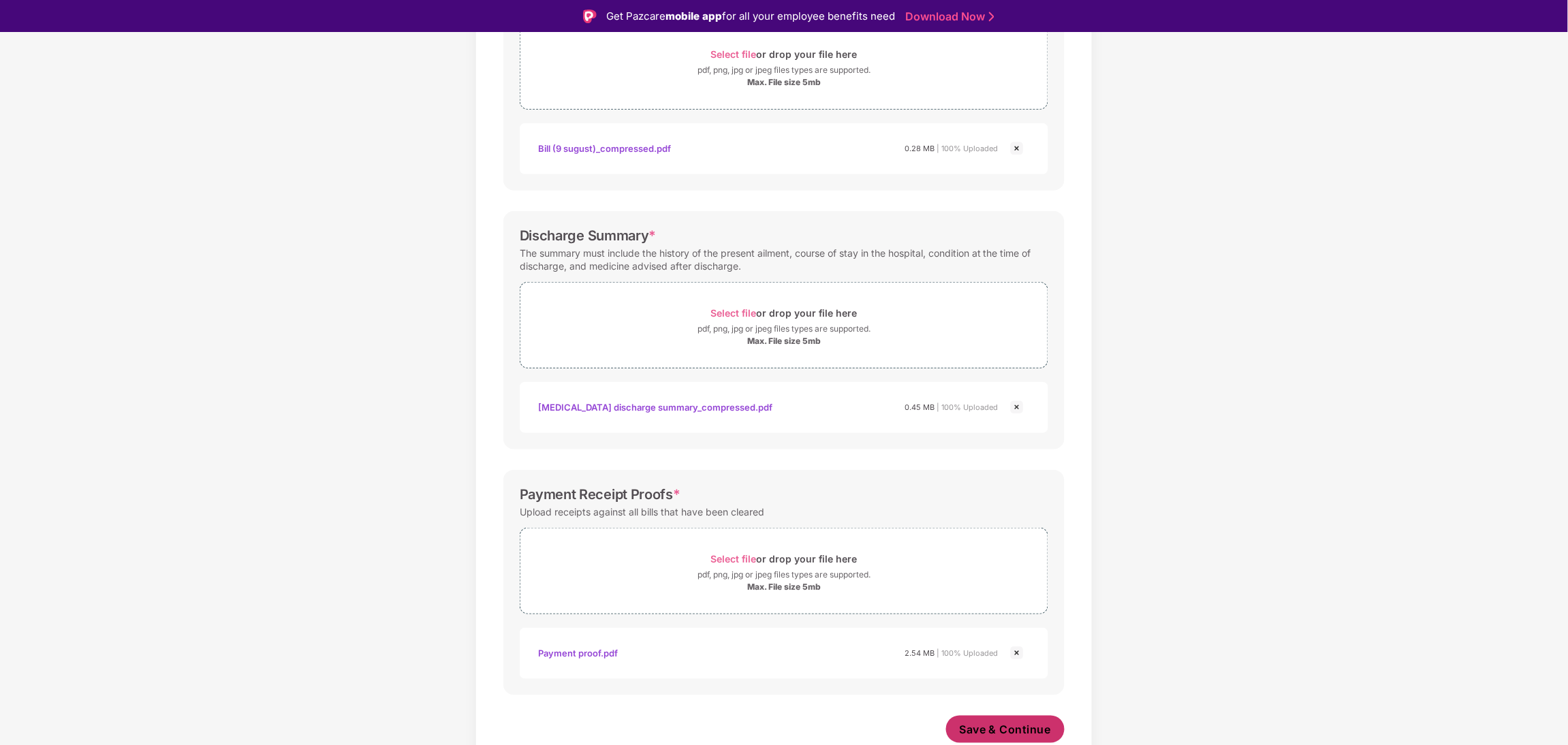
scroll to position [276, 0]
click at [1028, 730] on span "Save & Continue" at bounding box center [1005, 729] width 92 height 15
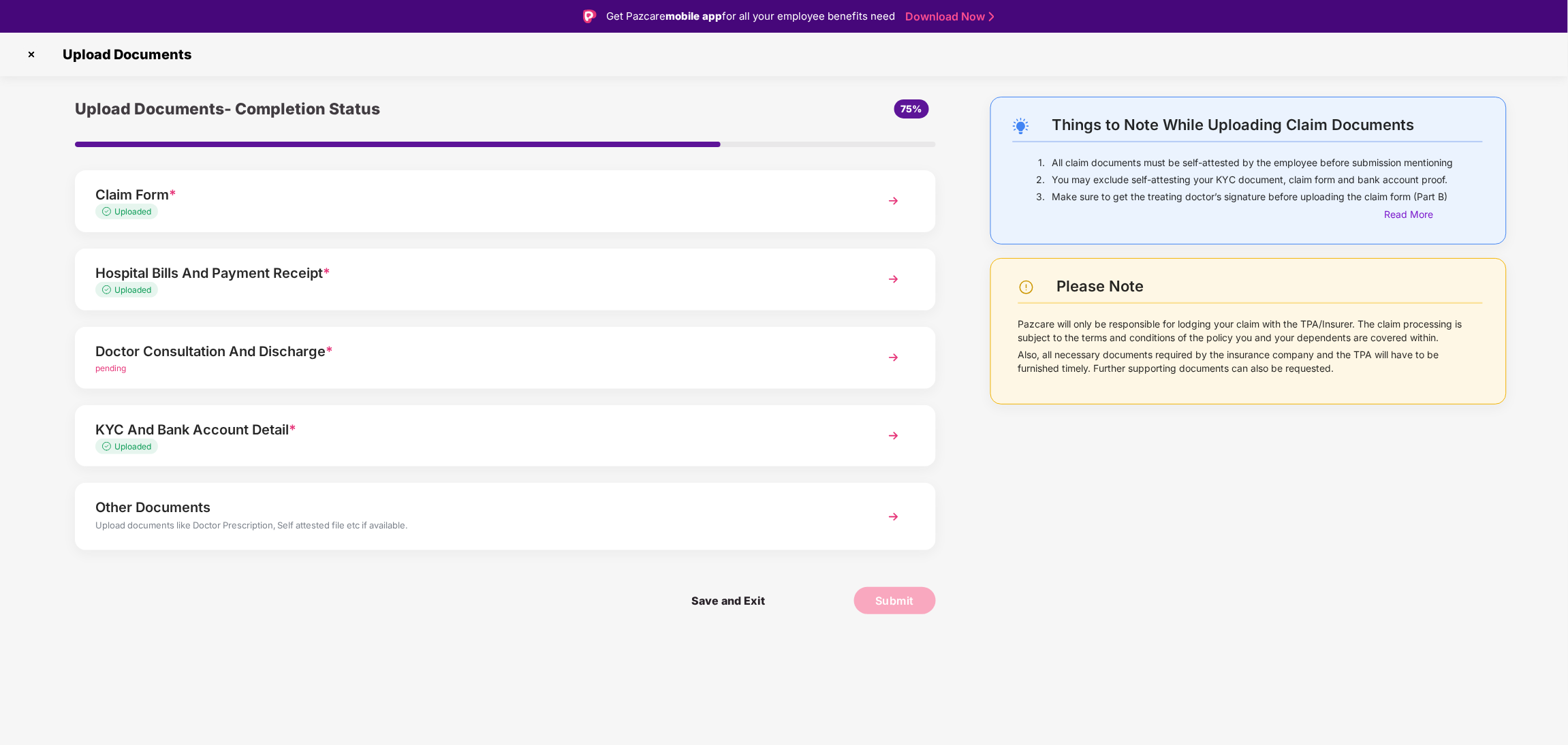
click at [639, 345] on div "Doctor Consultation And Discharge *" at bounding box center [470, 351] width 751 height 21
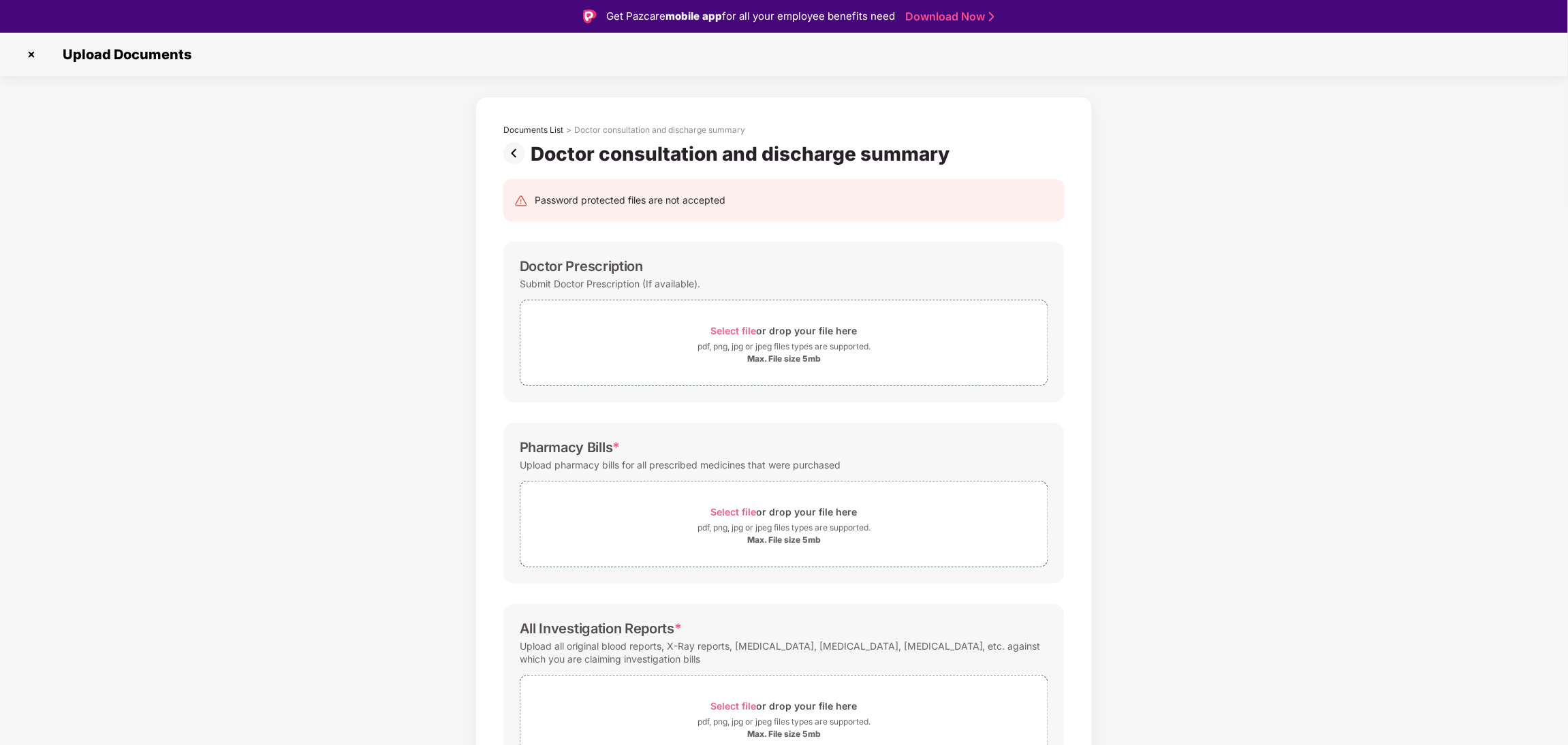
scroll to position [83, 0]
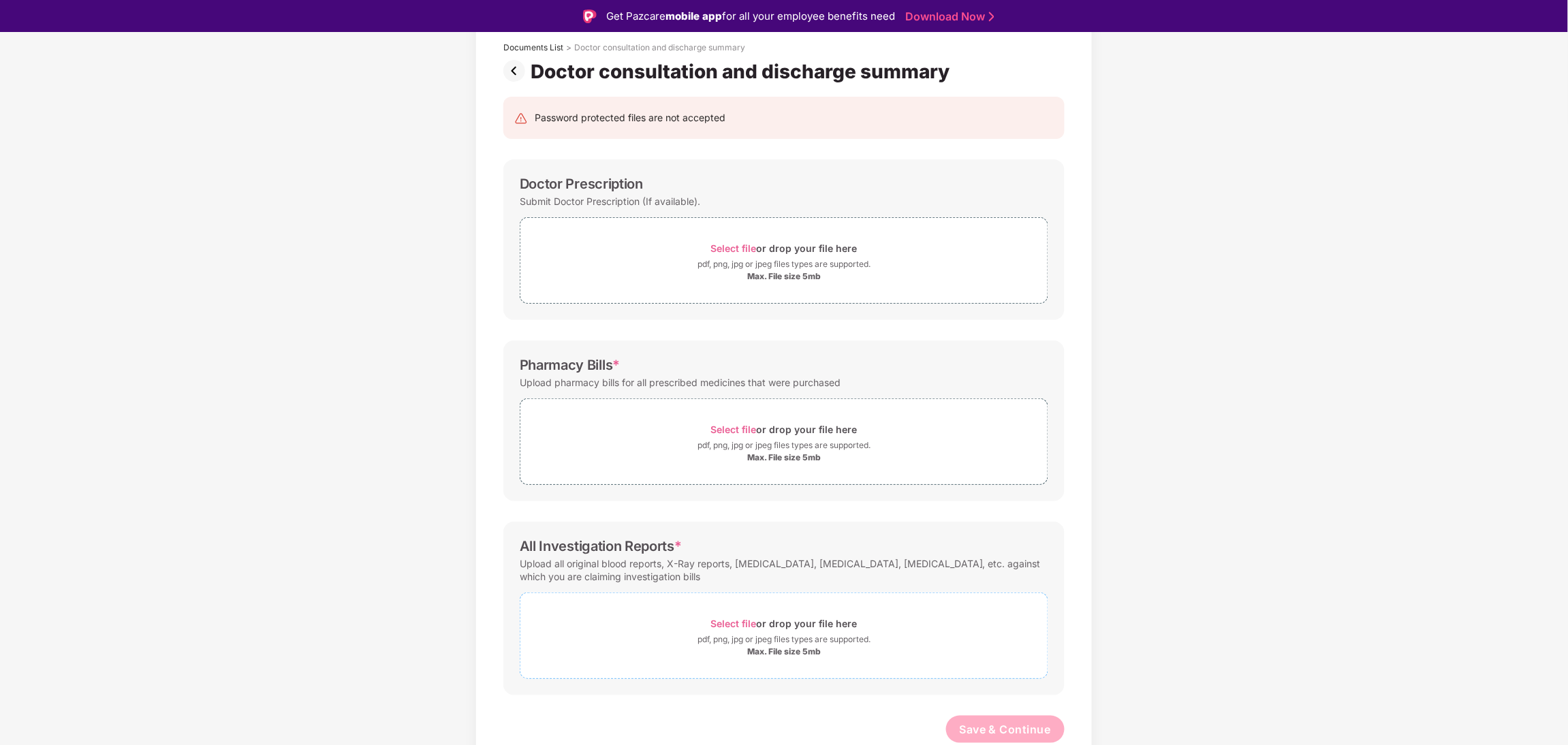
click at [854, 634] on div "pdf, png, jpg or jpeg files types are supported." at bounding box center [784, 639] width 173 height 14
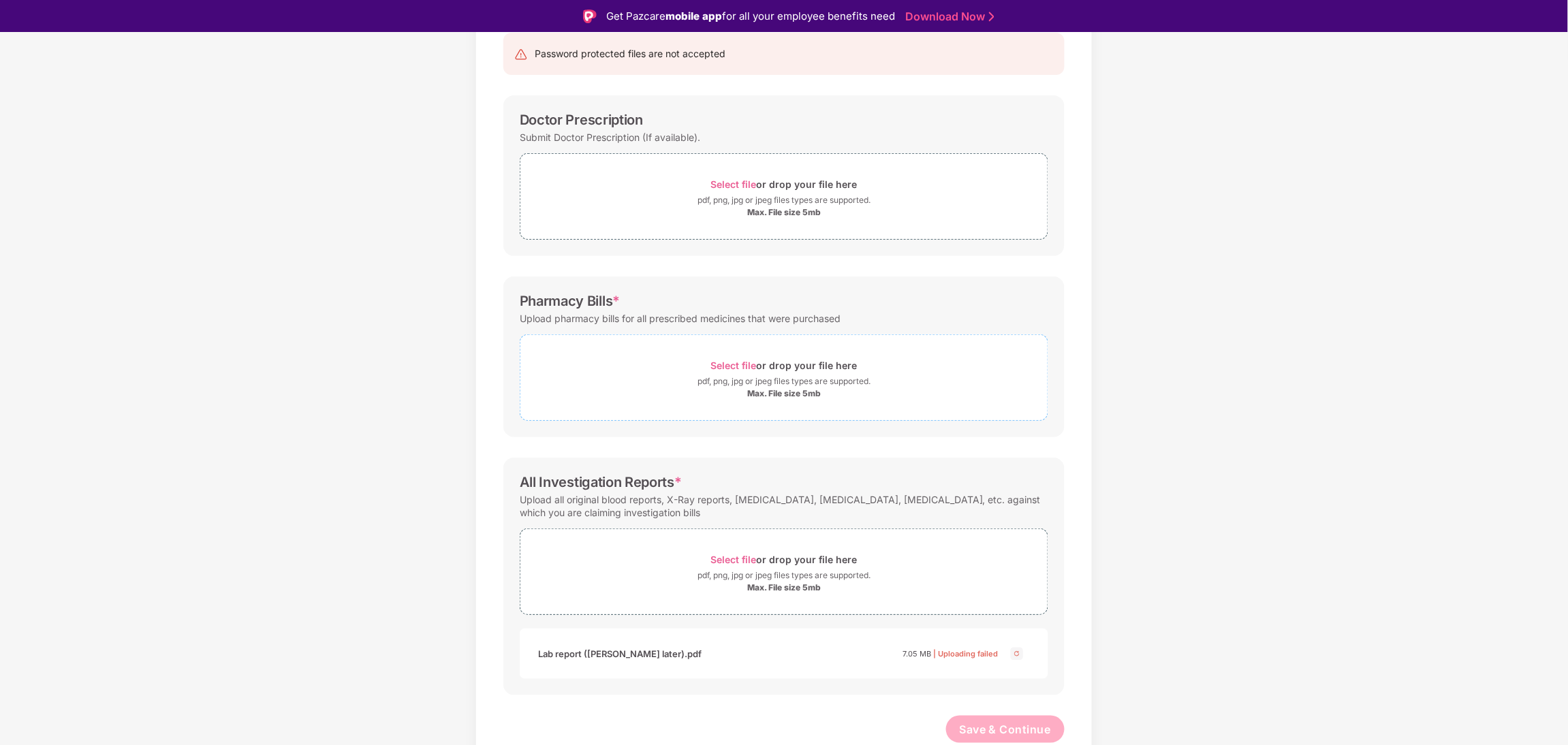
scroll to position [32, 0]
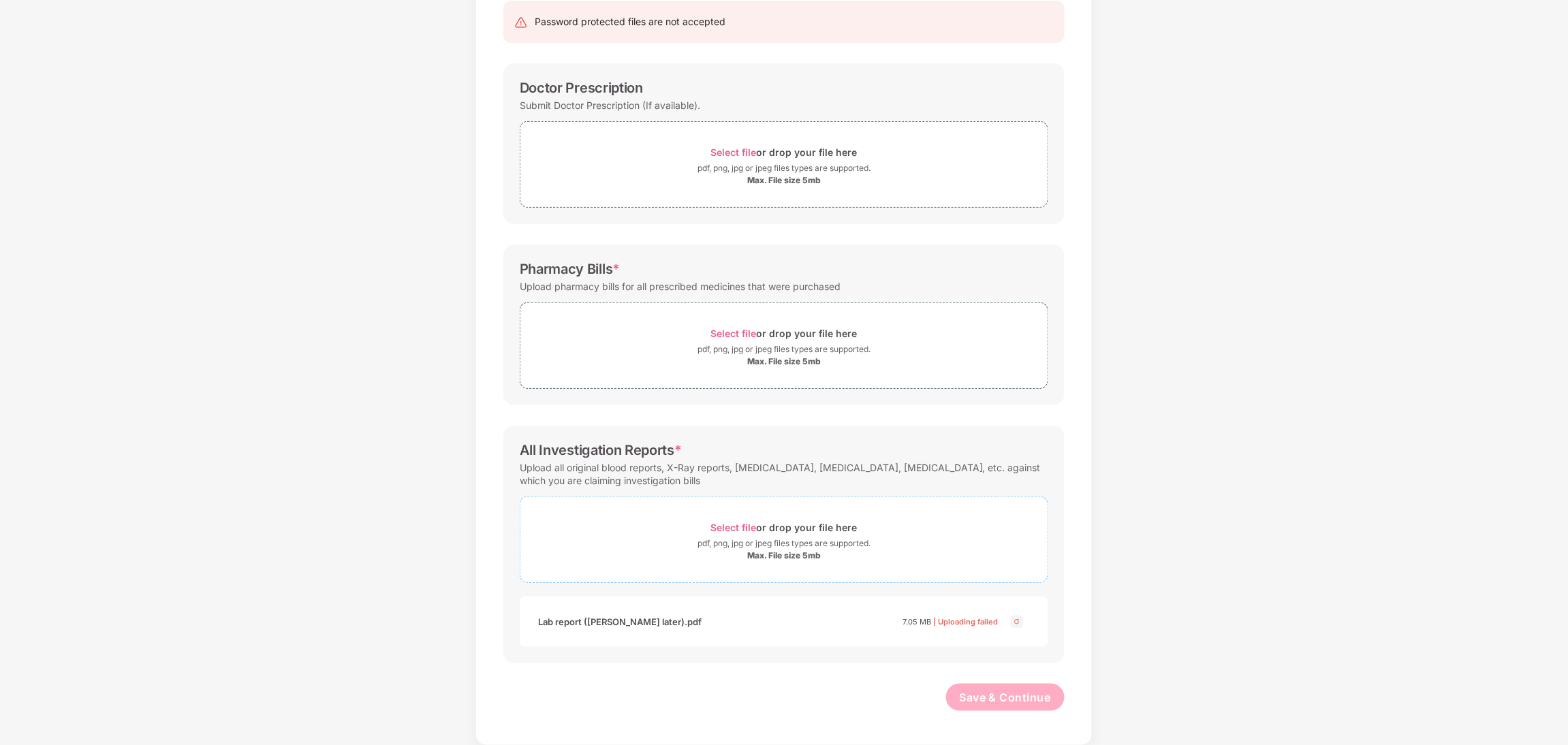
click at [806, 541] on div "pdf, png, jpg or jpeg files types are supported." at bounding box center [784, 543] width 173 height 14
click at [815, 326] on div "Select file or drop your file here" at bounding box center [784, 333] width 146 height 18
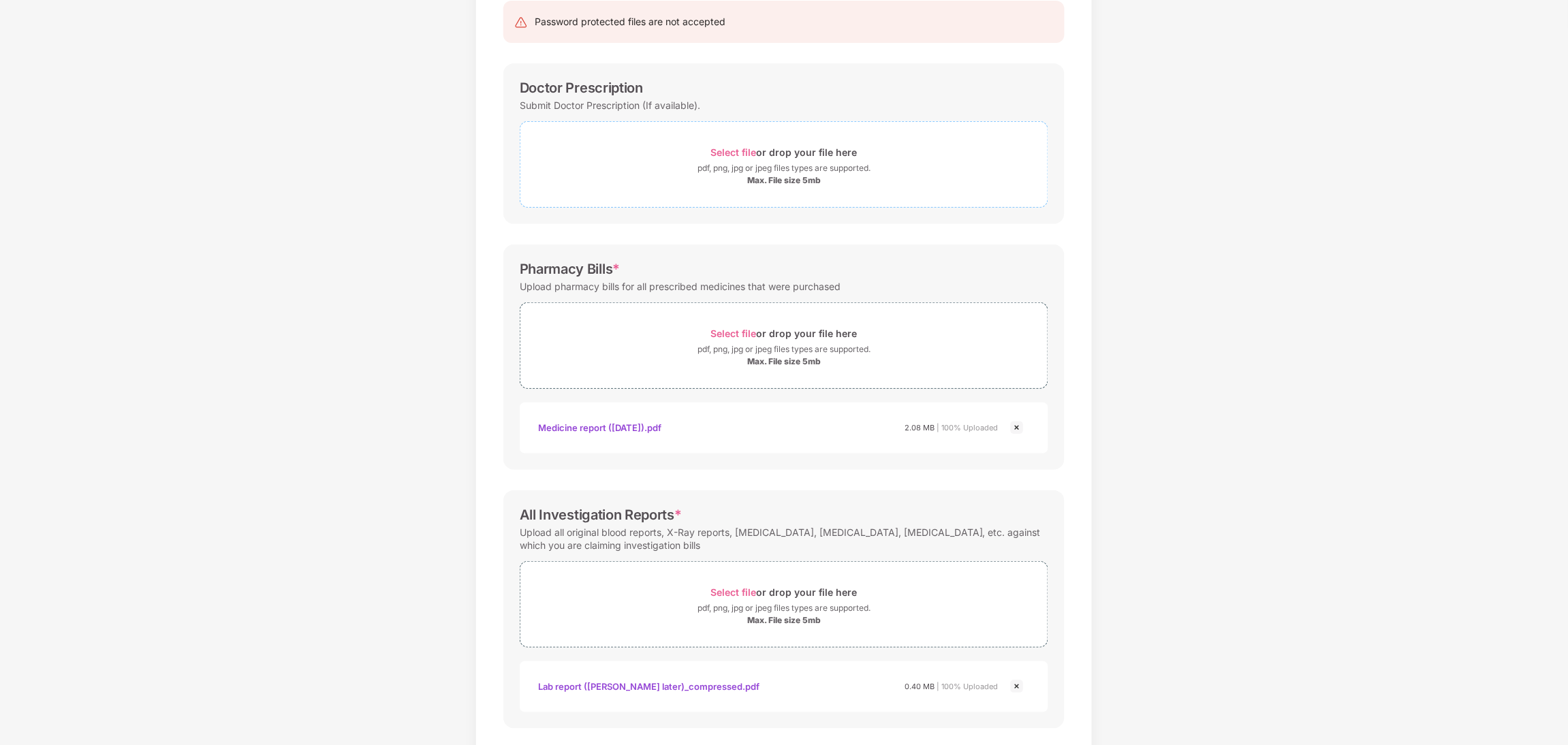
click at [849, 147] on div "Select file or drop your file here" at bounding box center [784, 152] width 146 height 18
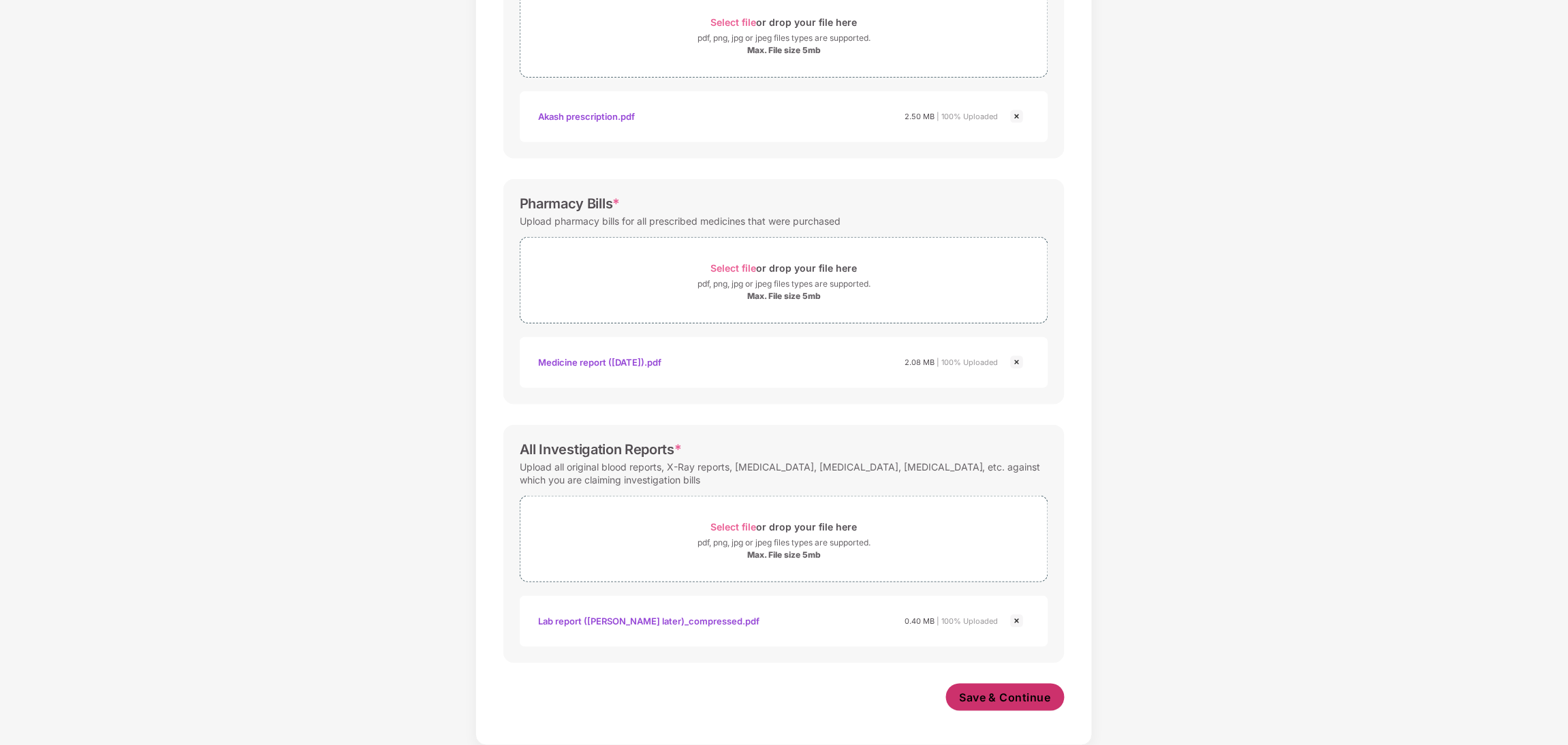
scroll to position [276, 0]
click at [1044, 688] on button "Save & Continue" at bounding box center [1005, 698] width 119 height 27
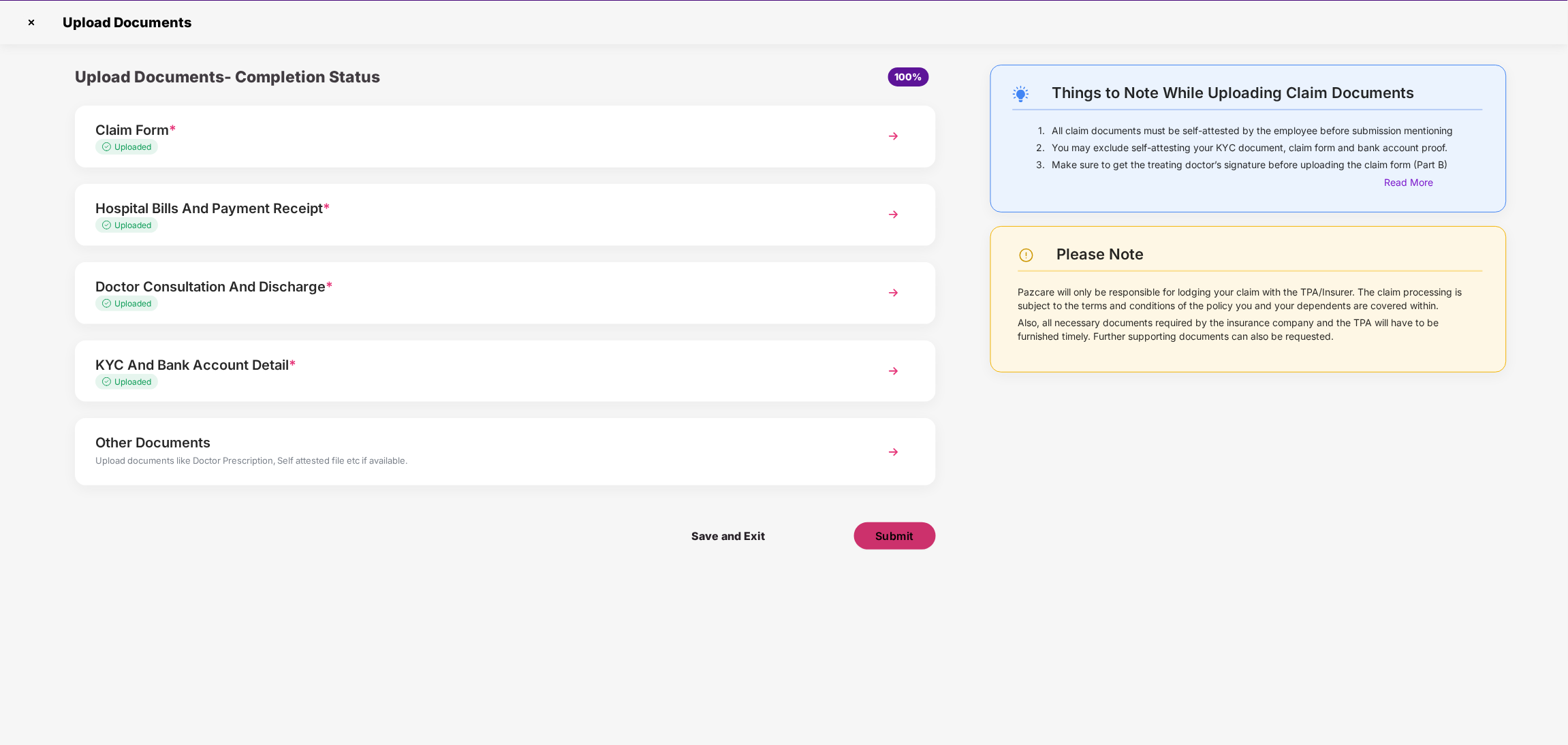
click at [909, 541] on span "Submit" at bounding box center [894, 535] width 39 height 15
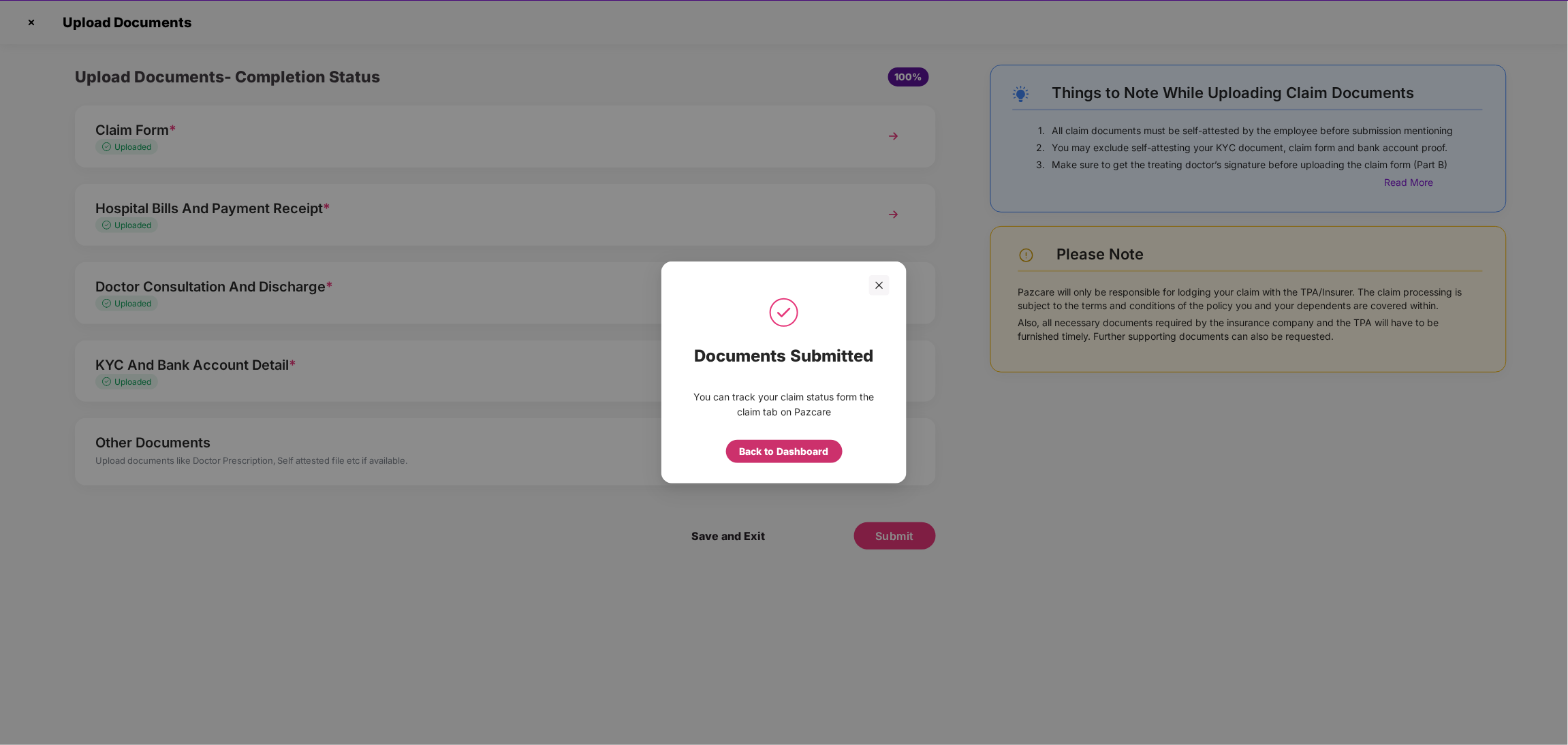
click at [804, 457] on div "Back to Dashboard" at bounding box center [784, 450] width 89 height 15
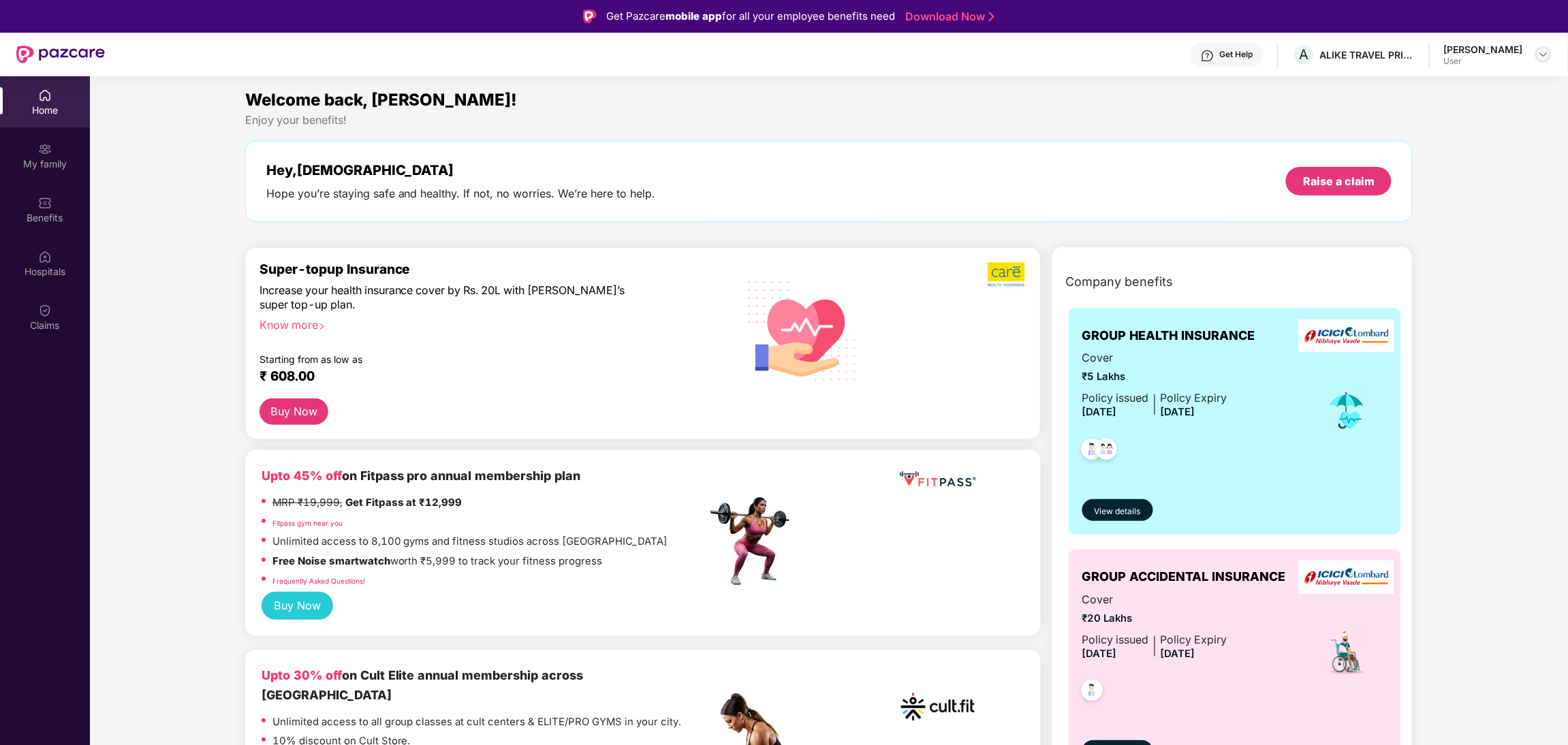
click at [1547, 55] on img at bounding box center [1543, 54] width 11 height 11
click at [31, 336] on div "Claims" at bounding box center [45, 317] width 90 height 51
